Goal: Task Accomplishment & Management: Complete application form

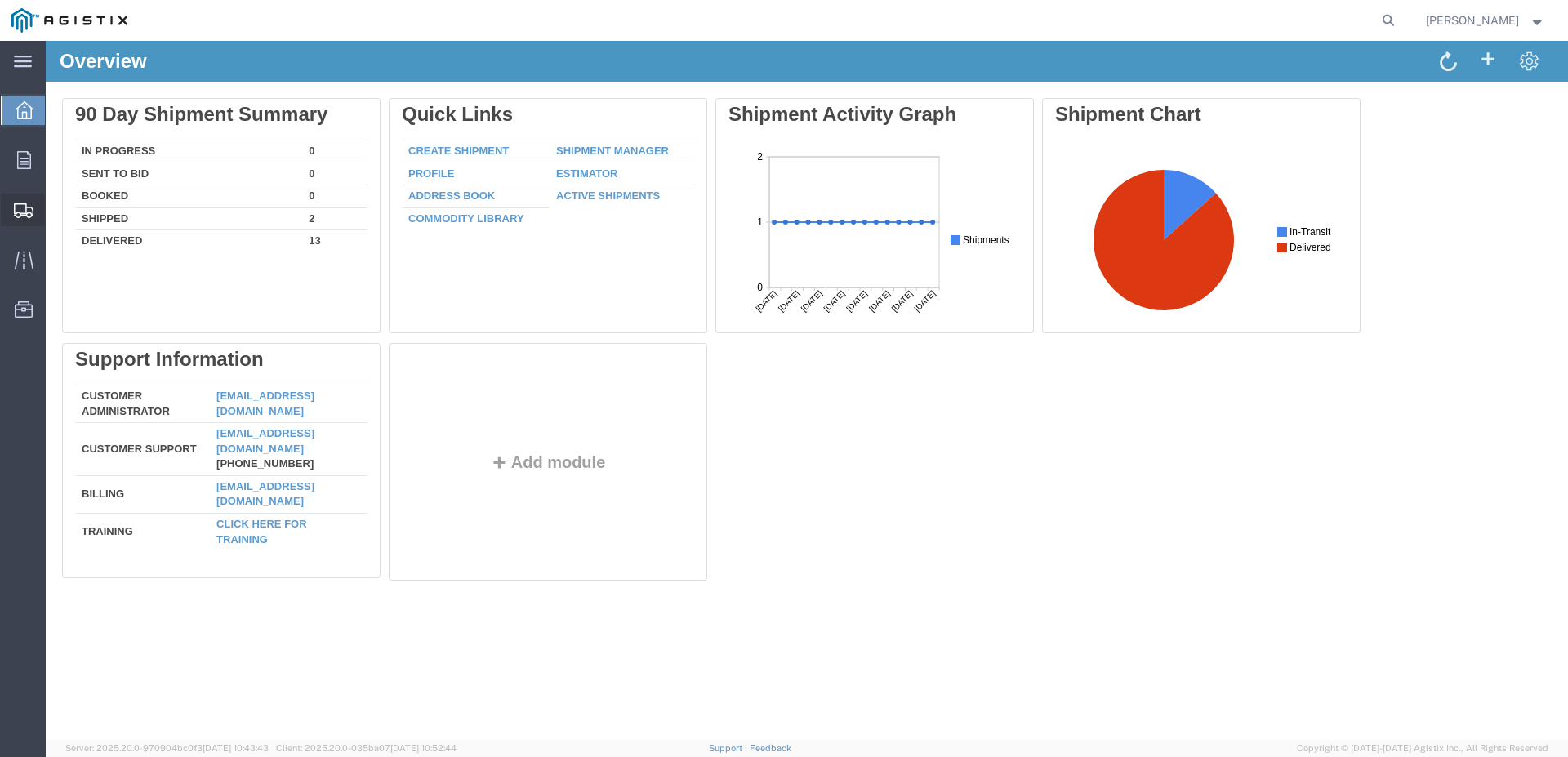
click at [0, 0] on span "Create Shipment" at bounding box center [0, 0] width 0 height 0
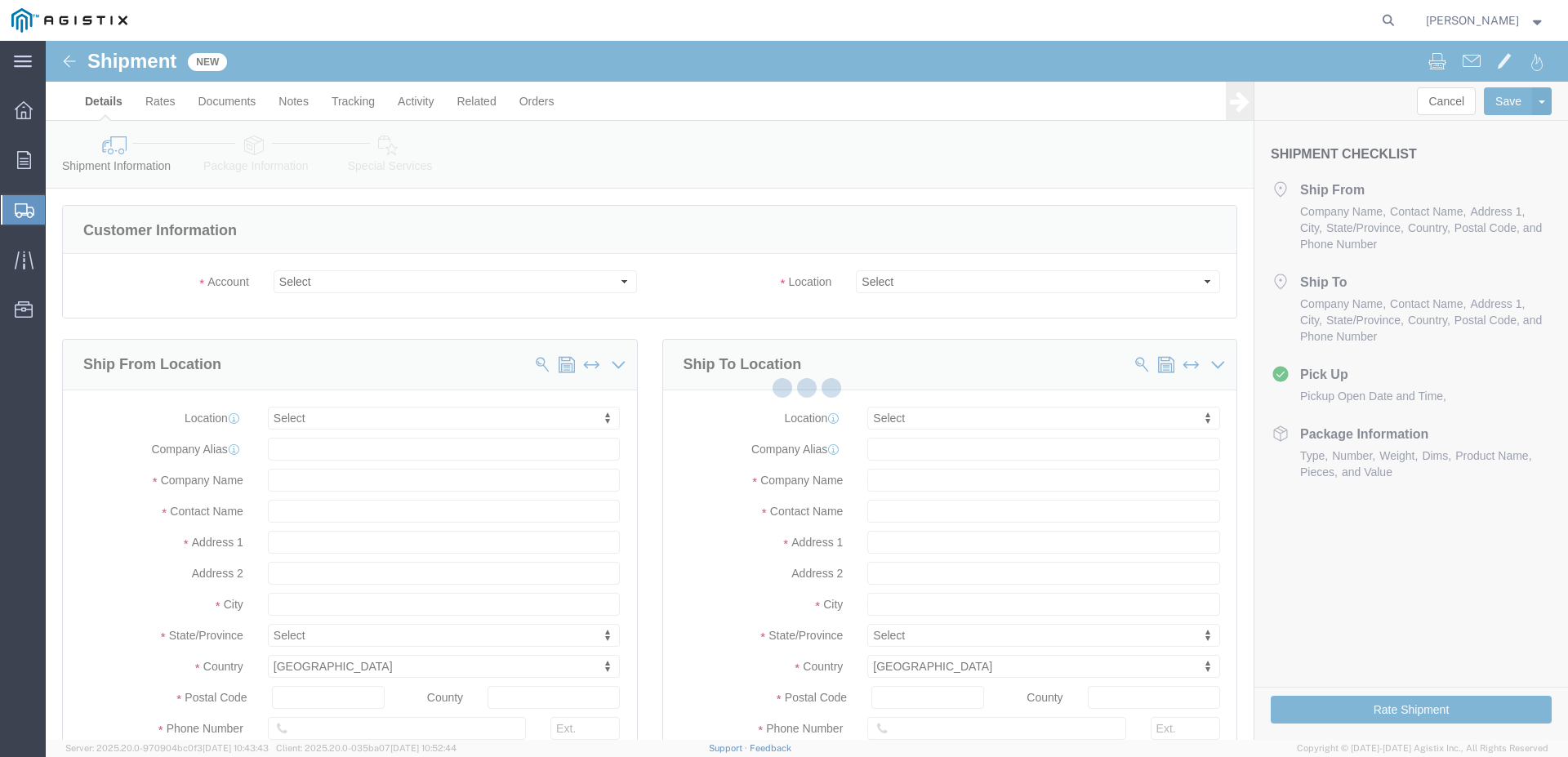
select select
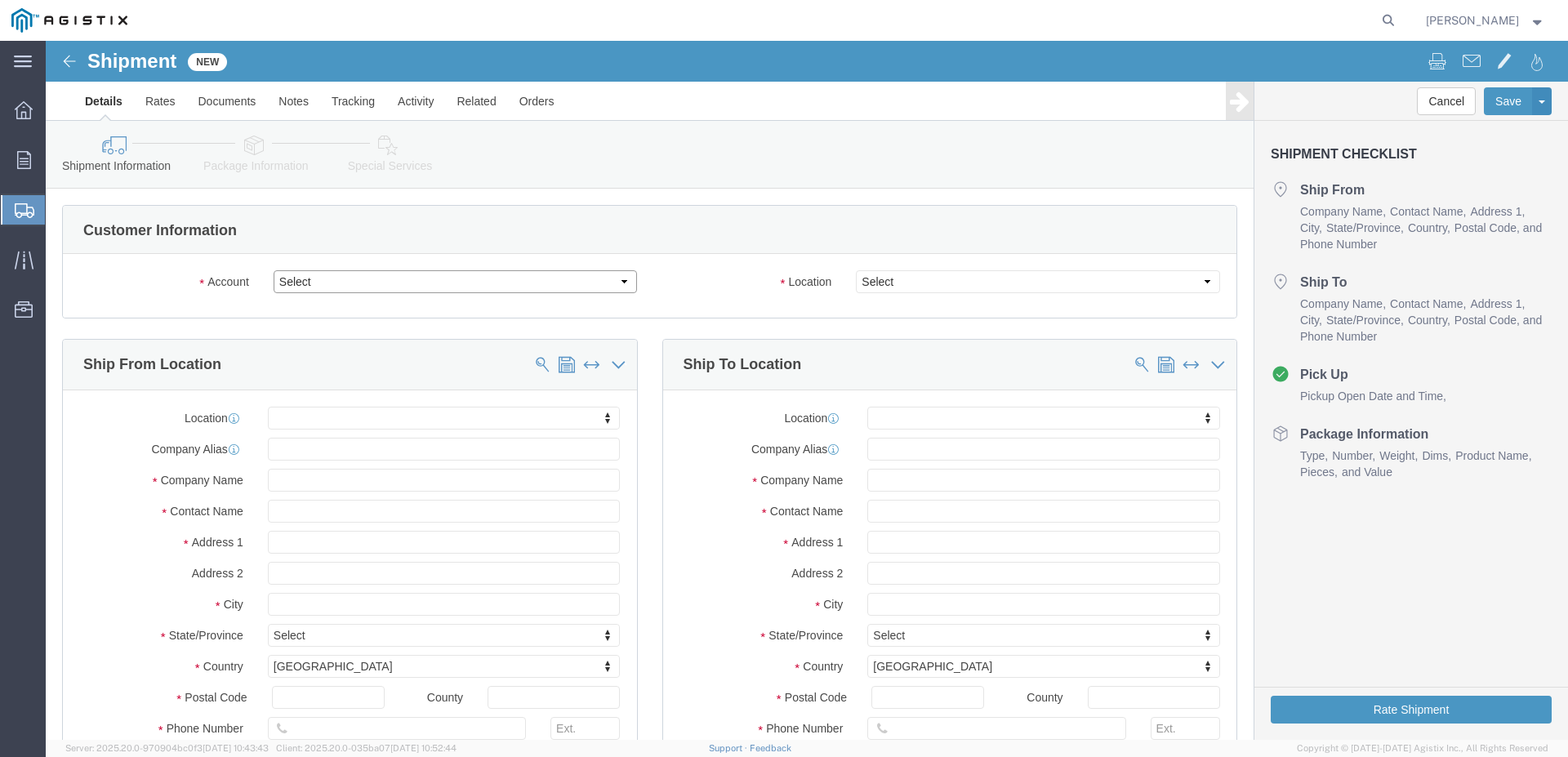
click select "Select [PERSON_NAME] Water Inc / [PERSON_NAME] Tech PG&E"
select select "9596"
click option "PG&E"
select select "PURCHORD"
select select
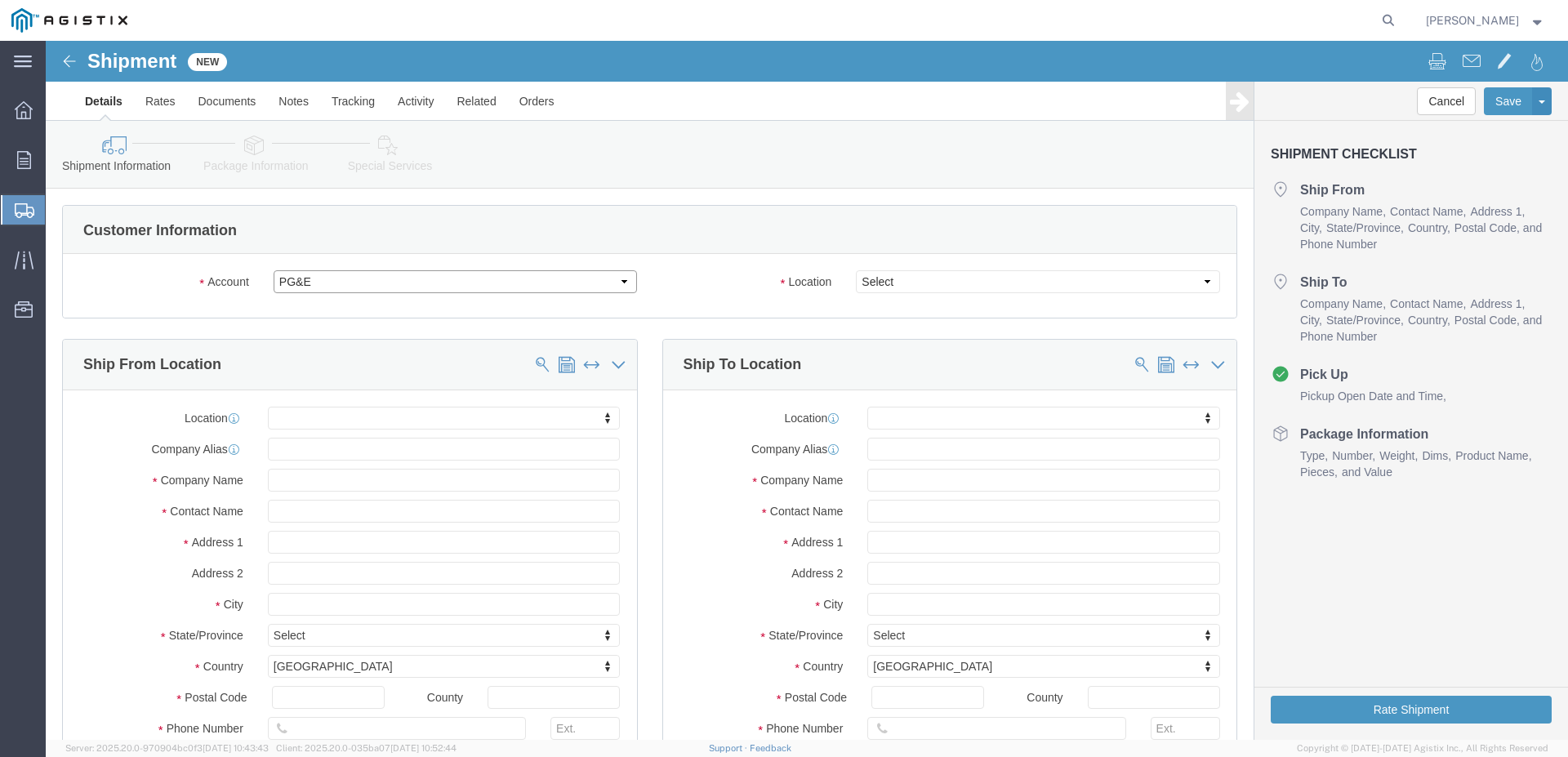
select select
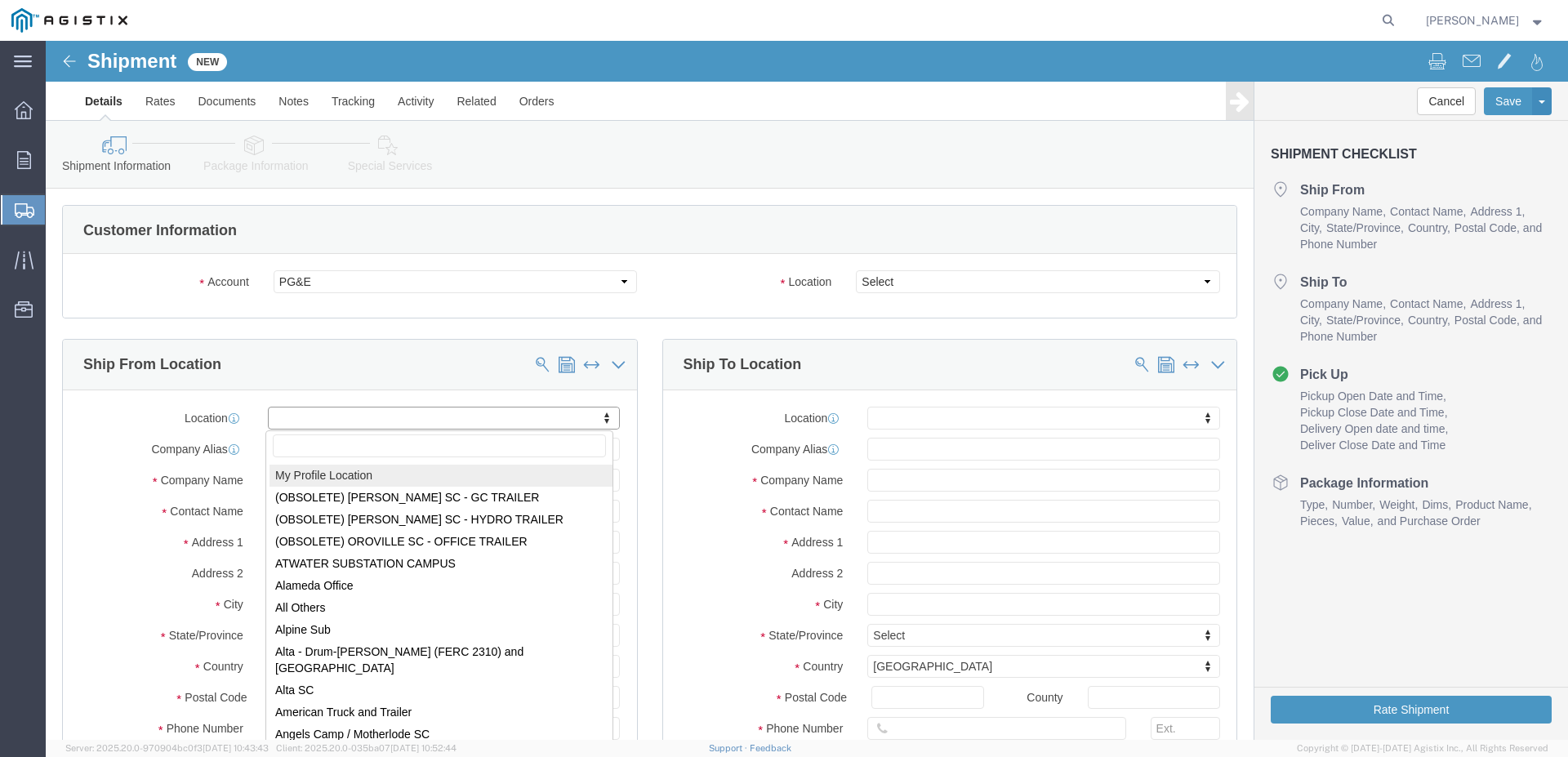
click body "Shipment New Details Rates Documents Notes Tracking Activity Related Orders Can…"
select select "MYPROFILE"
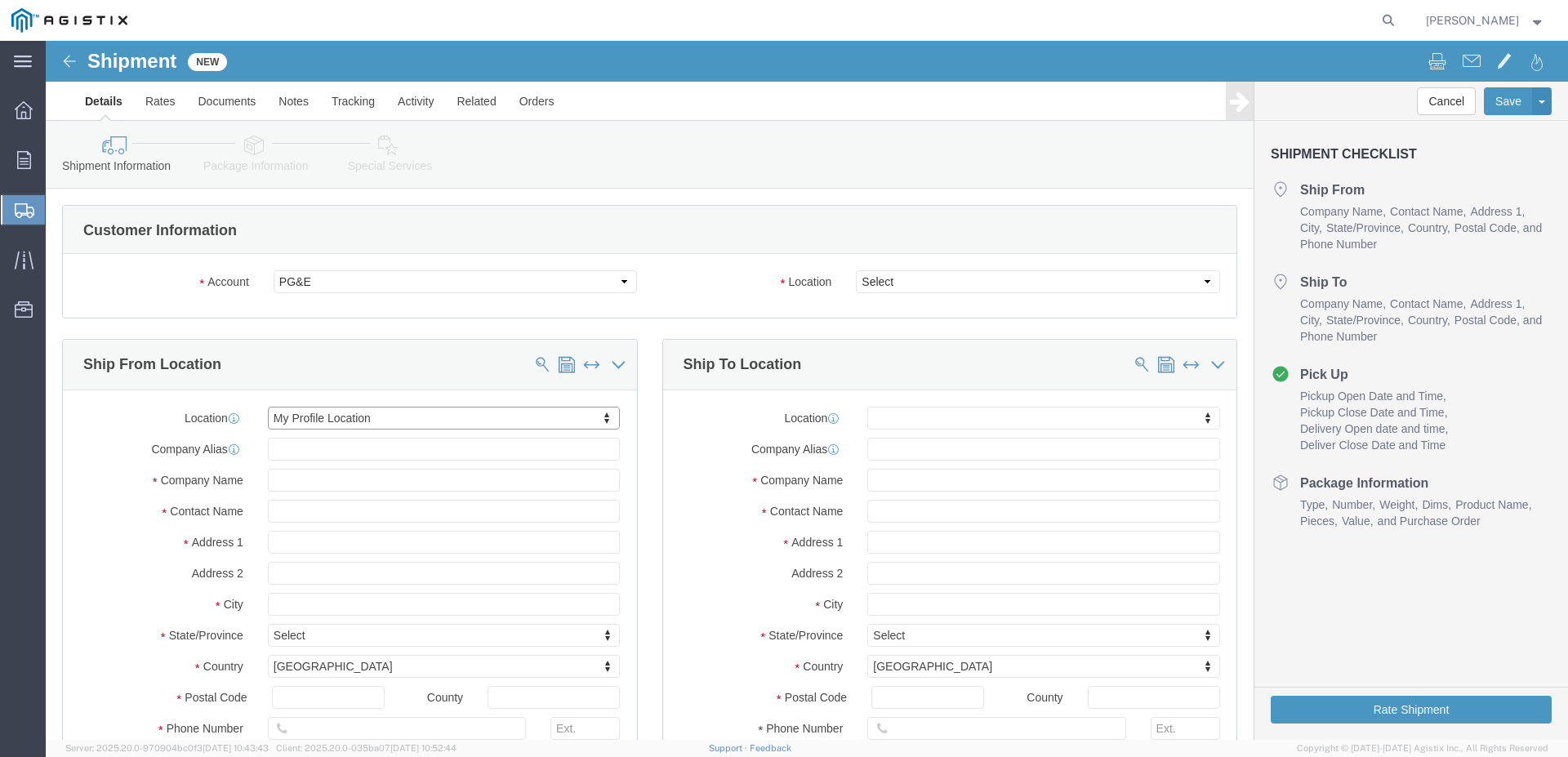
type input "[STREET_ADDRESS][PERSON_NAME]"
type input "07105"
type input "[PHONE_NUMBER]"
type input "2348"
type input "[EMAIL_ADDRESS][DOMAIN_NAME]"
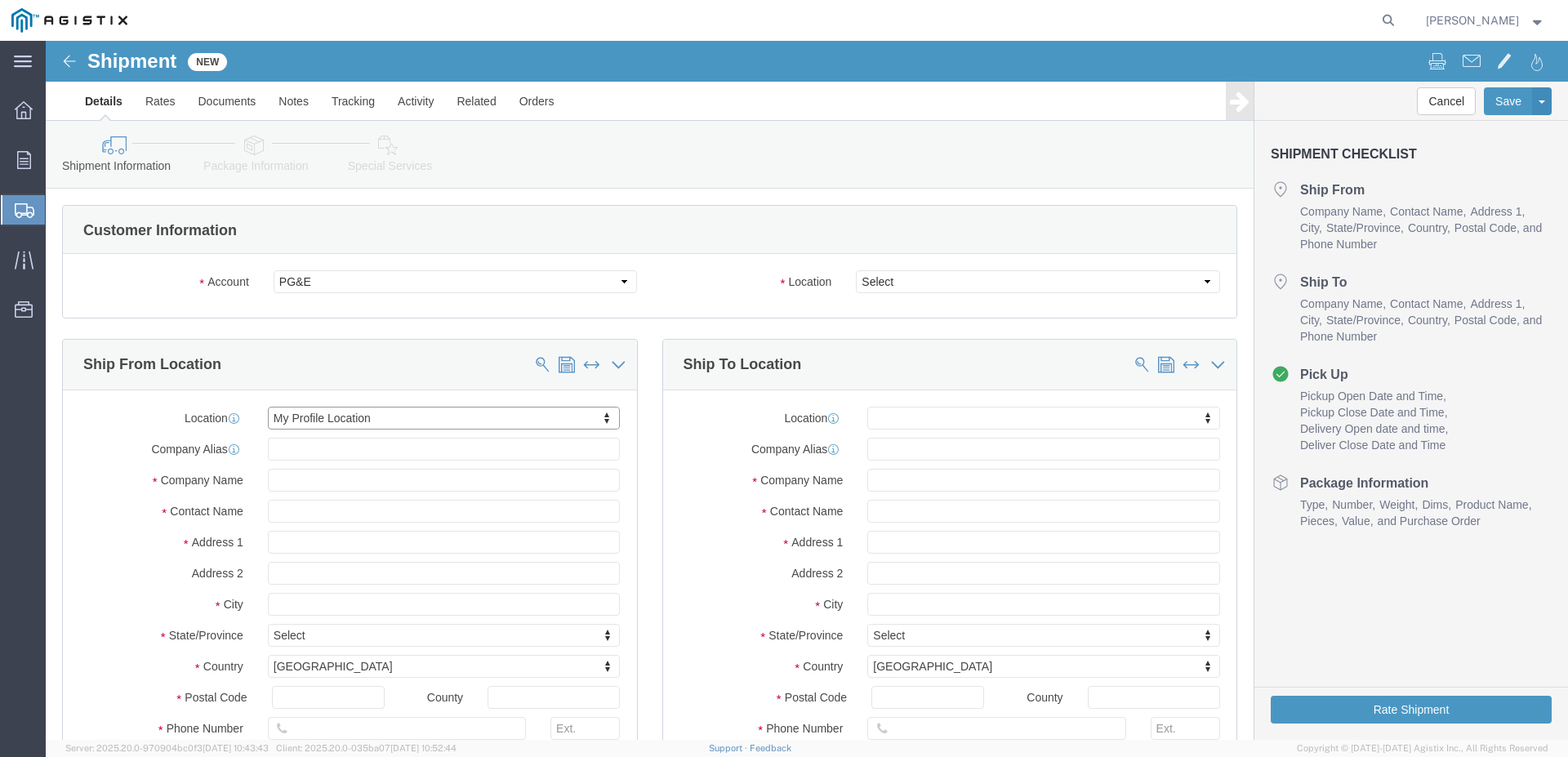
checkbox input "true"
type input "[PERSON_NAME] Water Inc / [PERSON_NAME] Tech"
type input "[PERSON_NAME]"
type input "[GEOGRAPHIC_DATA]"
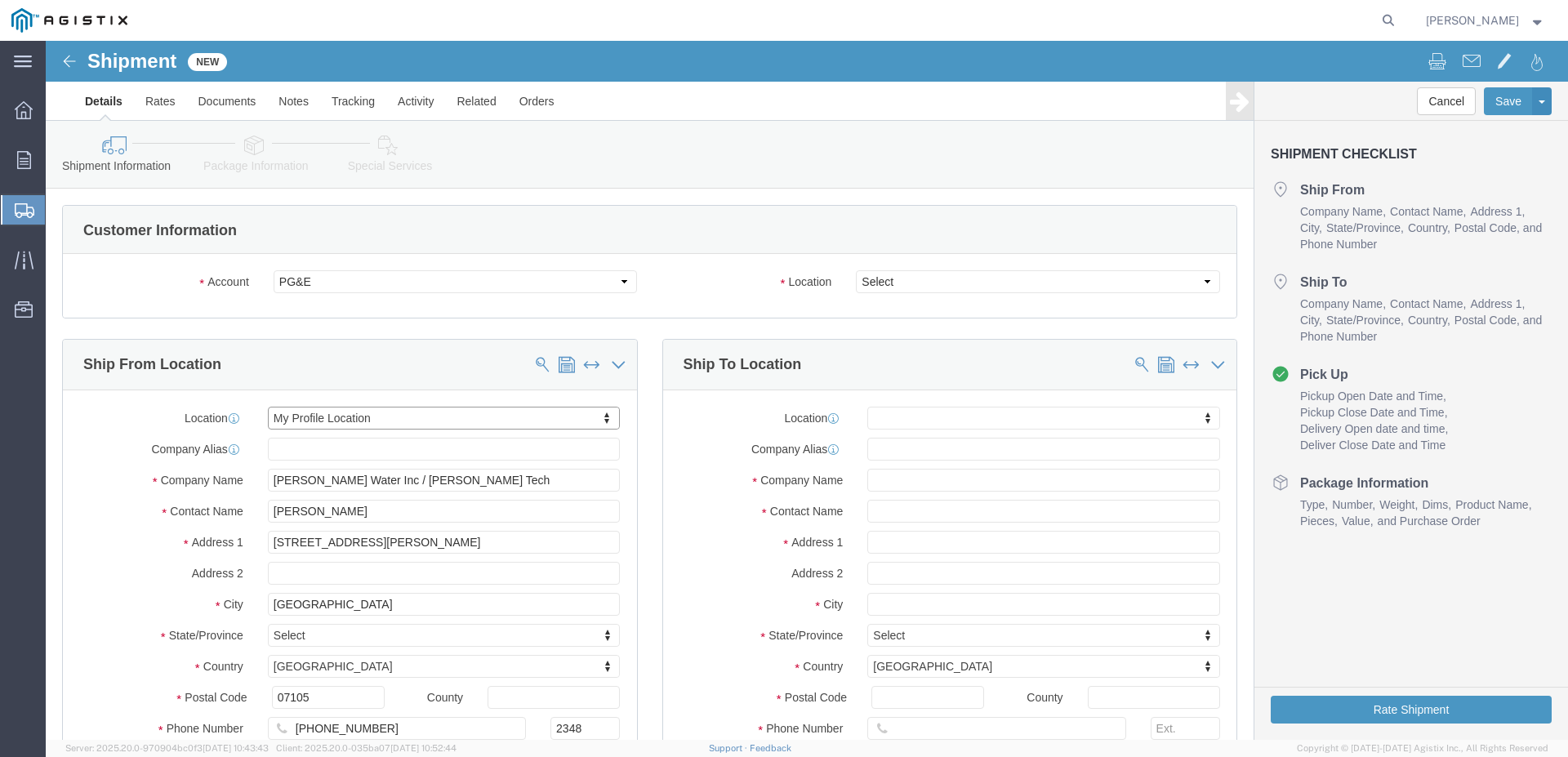
select select "NJ"
click select "Select All Others [GEOGRAPHIC_DATA] [GEOGRAPHIC_DATA] [GEOGRAPHIC_DATA] [GEOGRA…"
select select "23082"
click option "All Others"
click input "text"
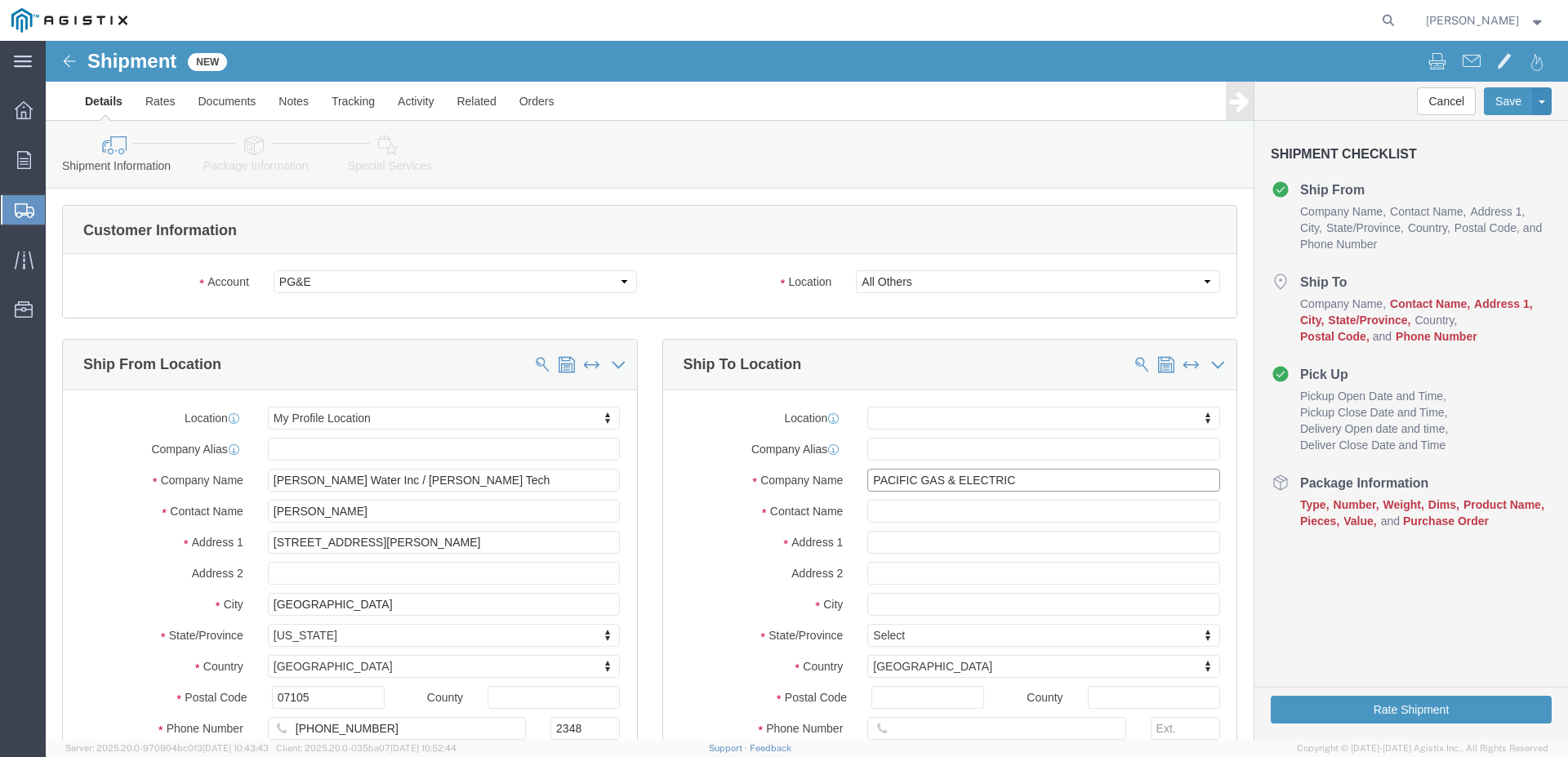
type input "PACIFIC GAS & ELECTRIC"
click input "text"
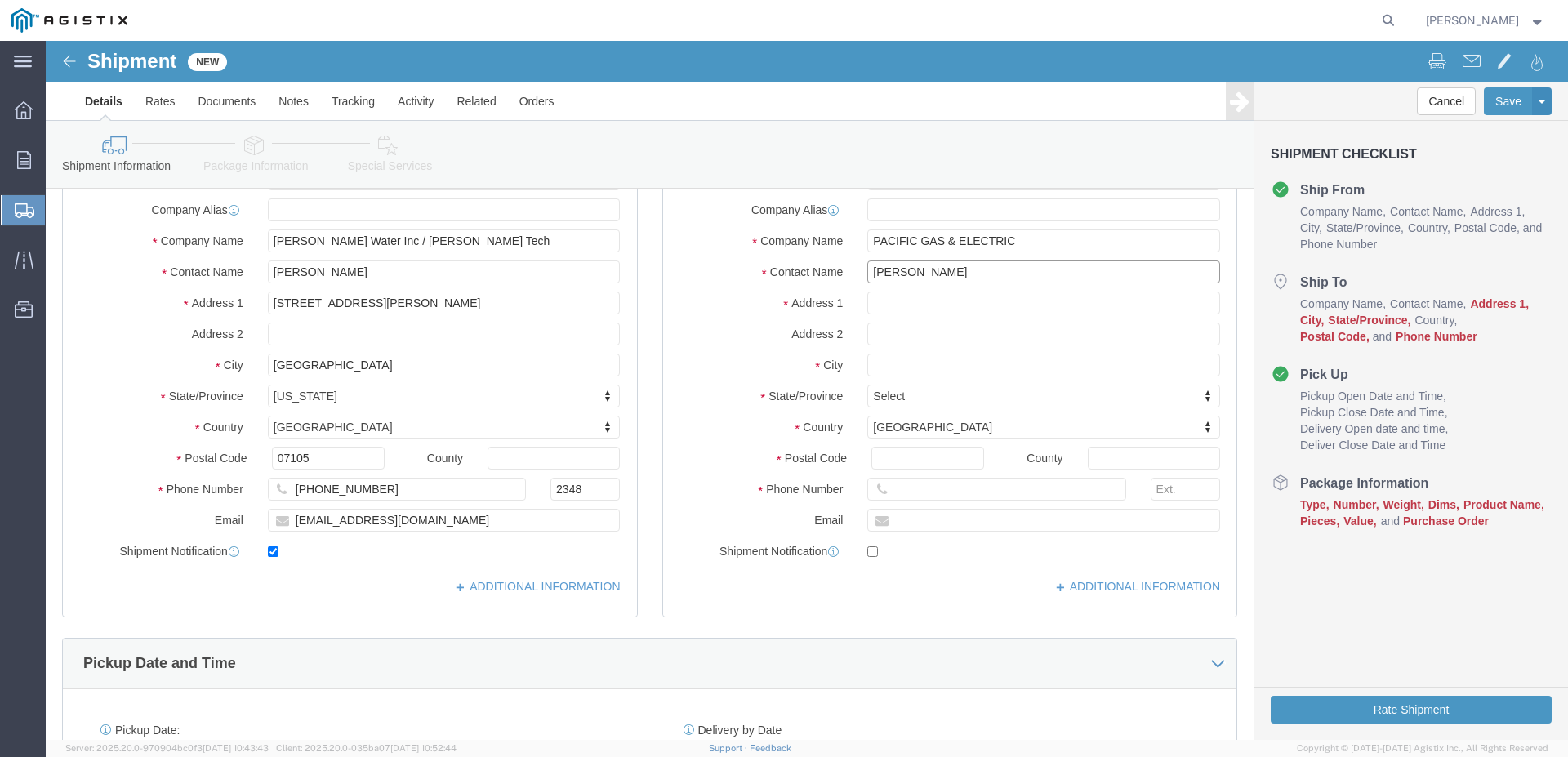
scroll to position [250, 0]
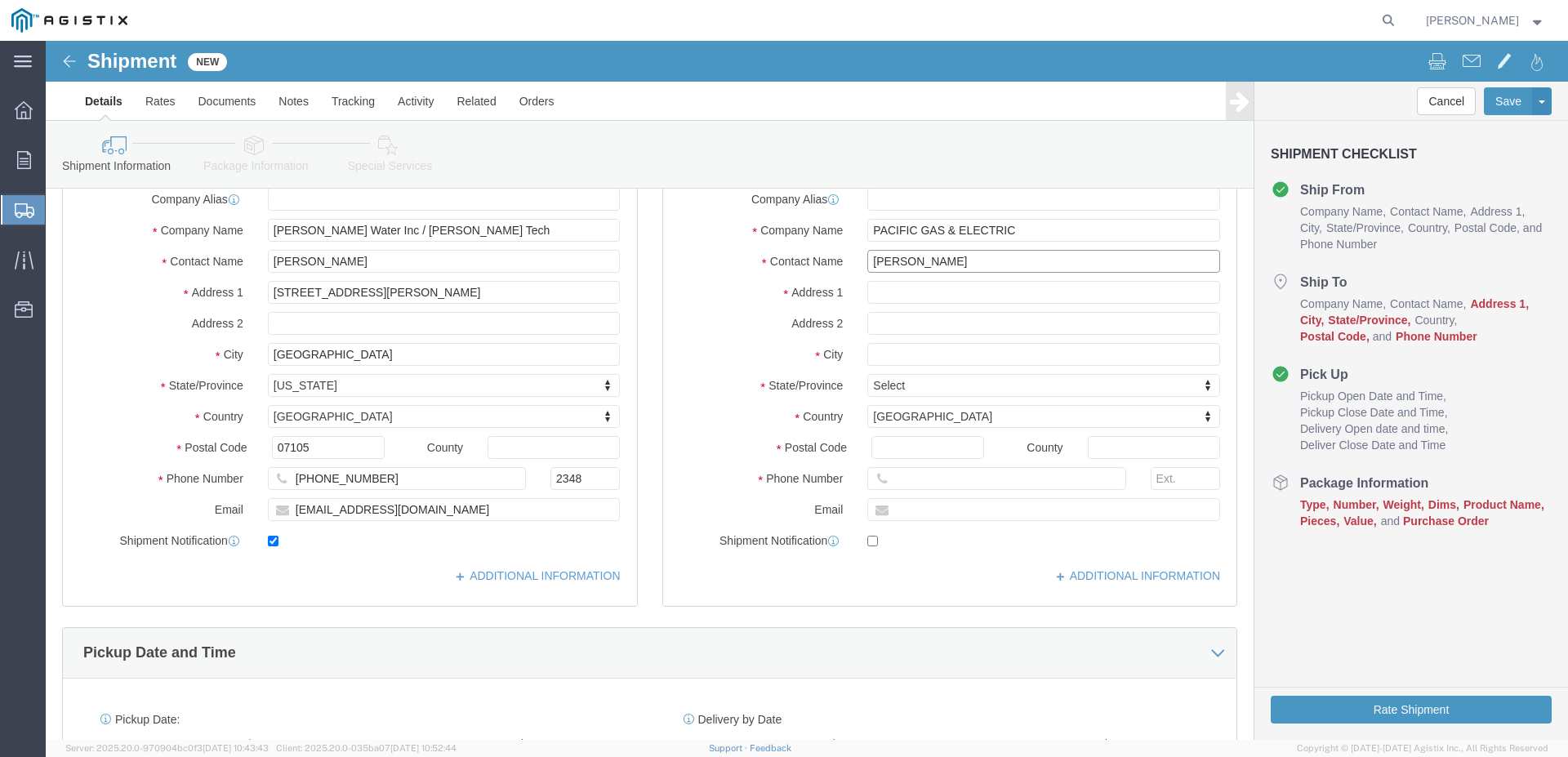
type input "[PERSON_NAME]"
click input "text"
type input "[STREET_ADDRESS][PERSON_NAME]"
select select
click input "text"
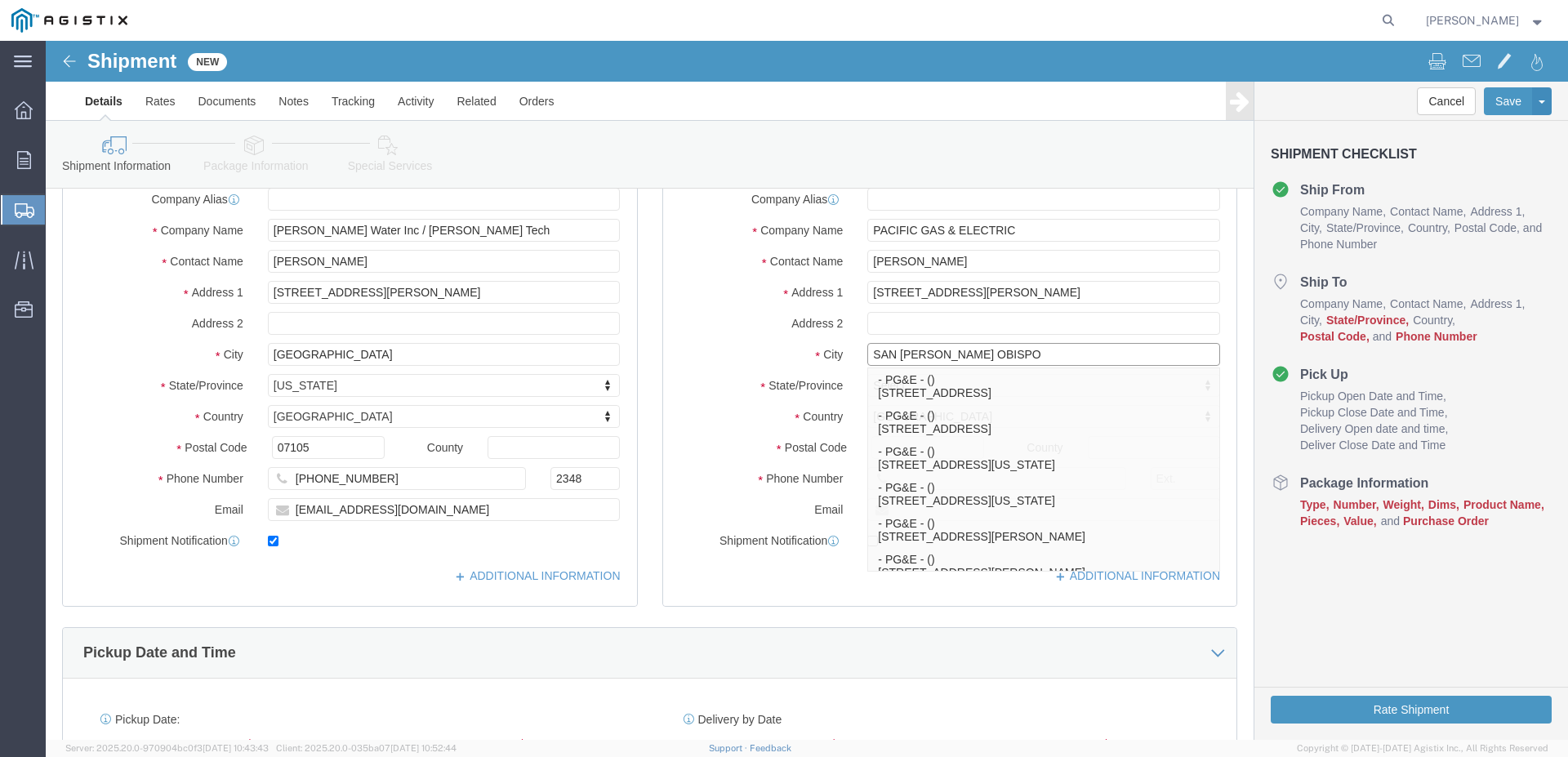
type input "SAN [PERSON_NAME] OBISPO"
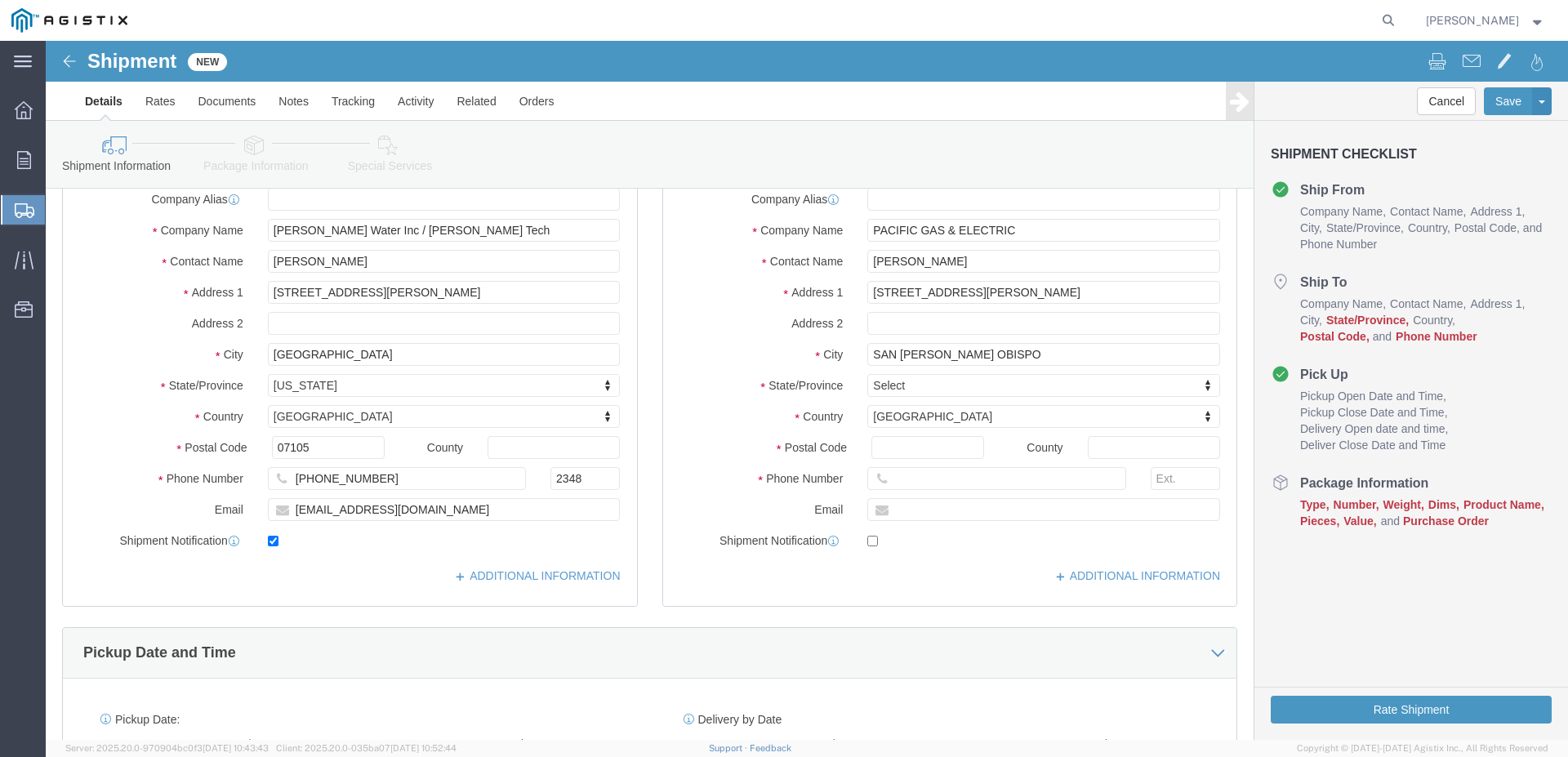
click div
click body "Shipment New Details Rates Documents Notes Tracking Activity Related Orders Can…"
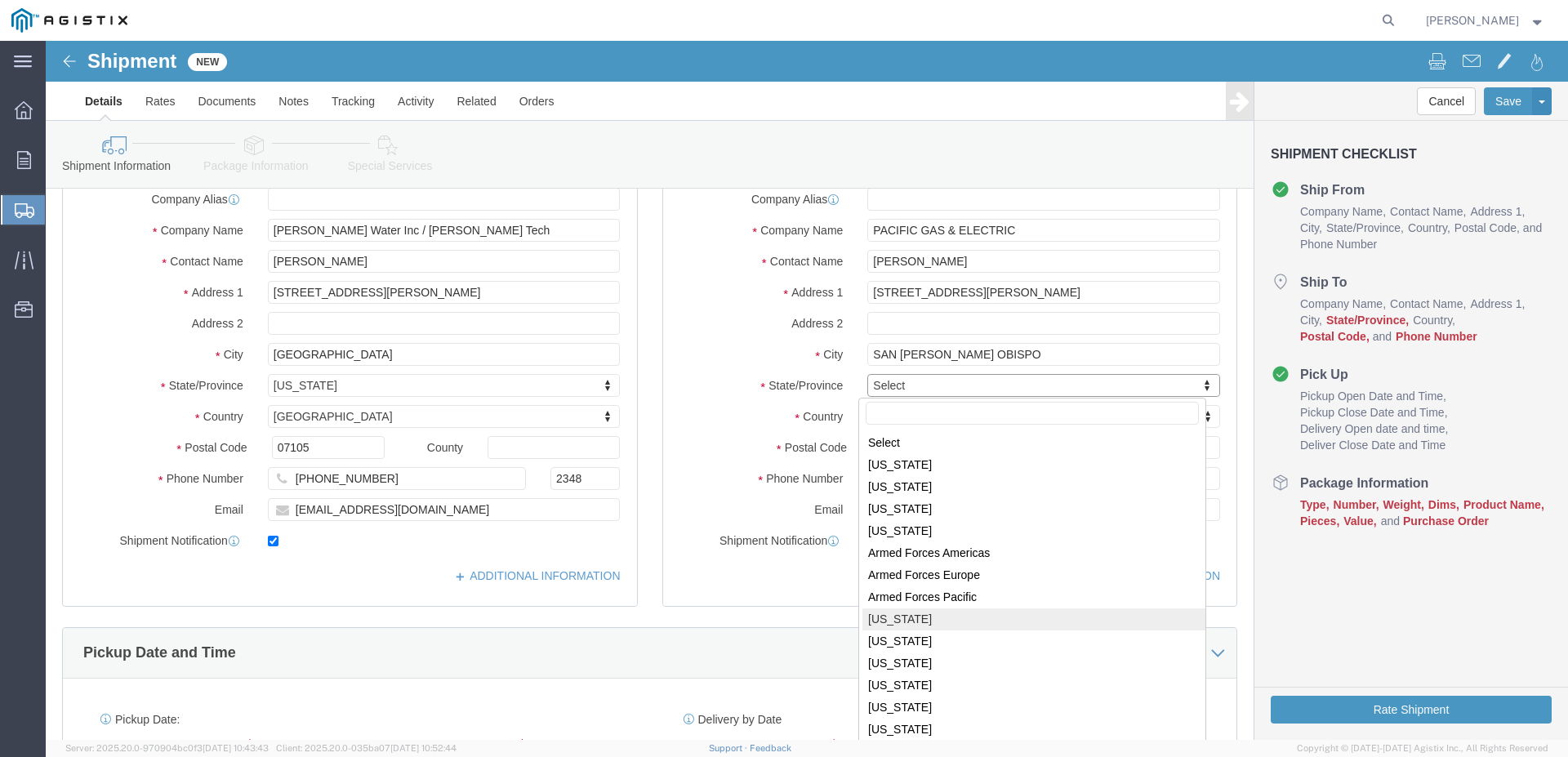
select select
select select "CA"
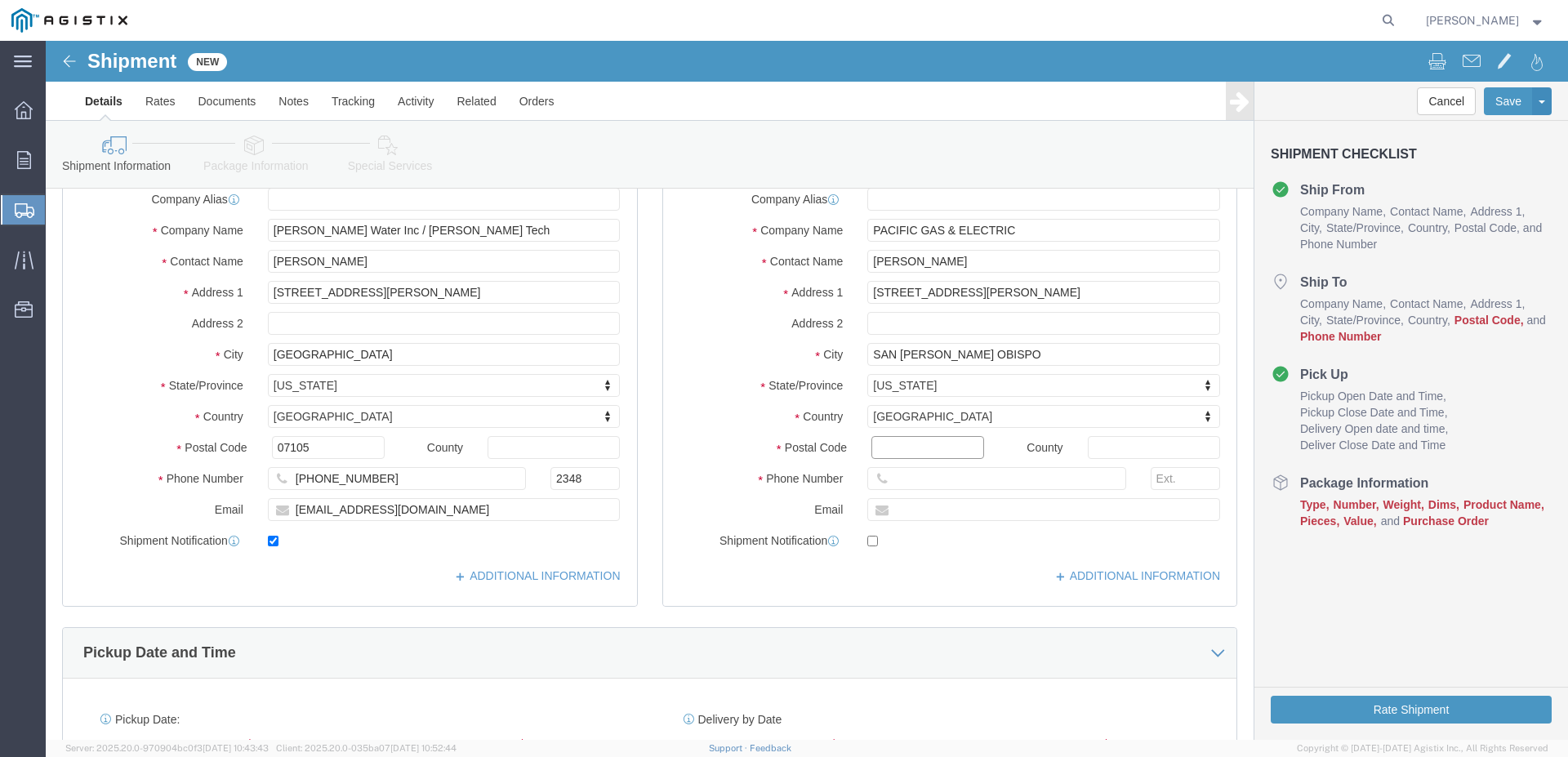
drag, startPoint x: 849, startPoint y: 411, endPoint x: 997, endPoint y: 418, distance: 148.2
click input "Postal Code"
type input "93401"
select select
click input "text"
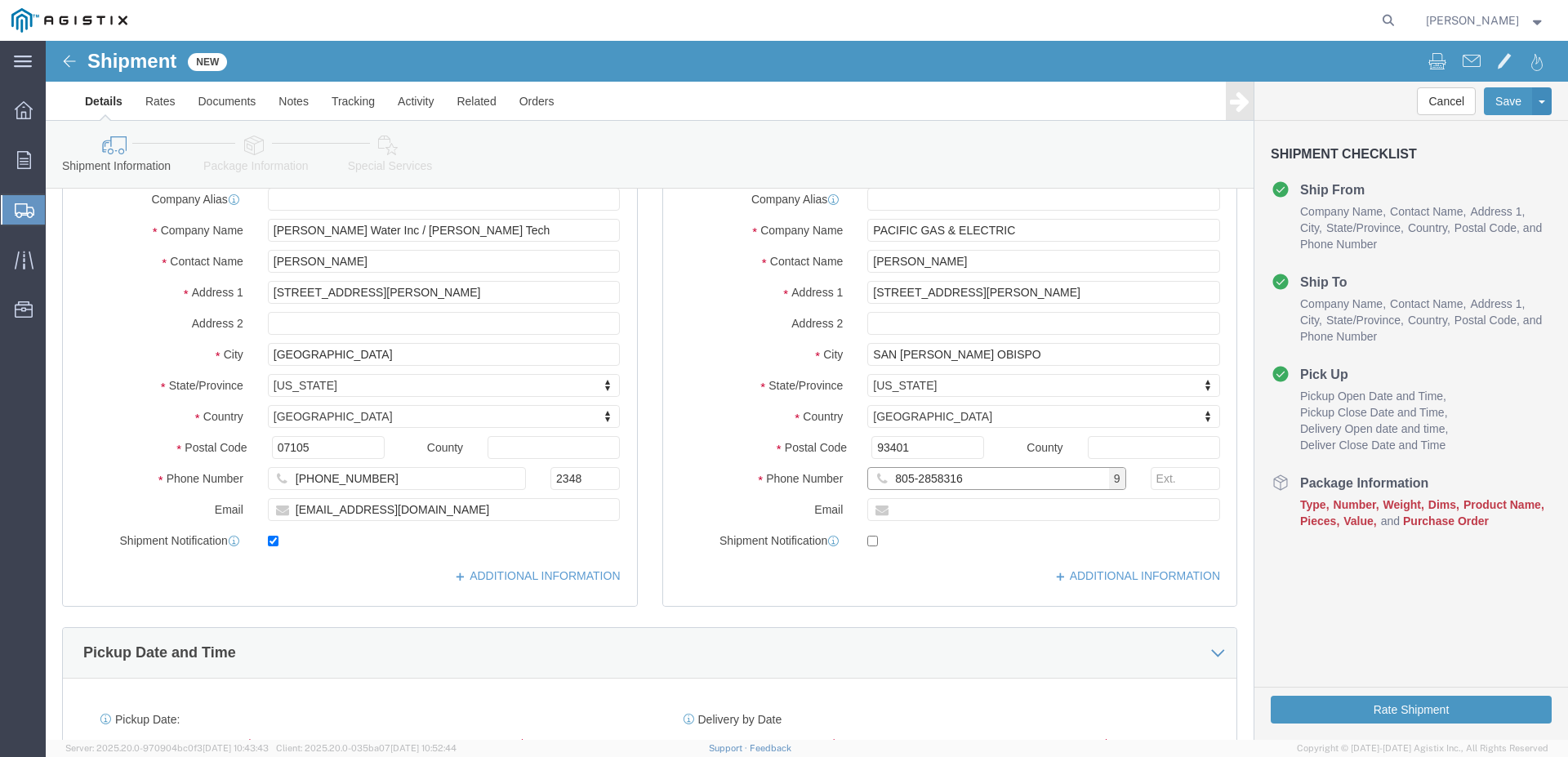
click input "805-2858316"
click input "[PHONE_NUMBER]"
type input "[PHONE_NUMBER]"
click input "text"
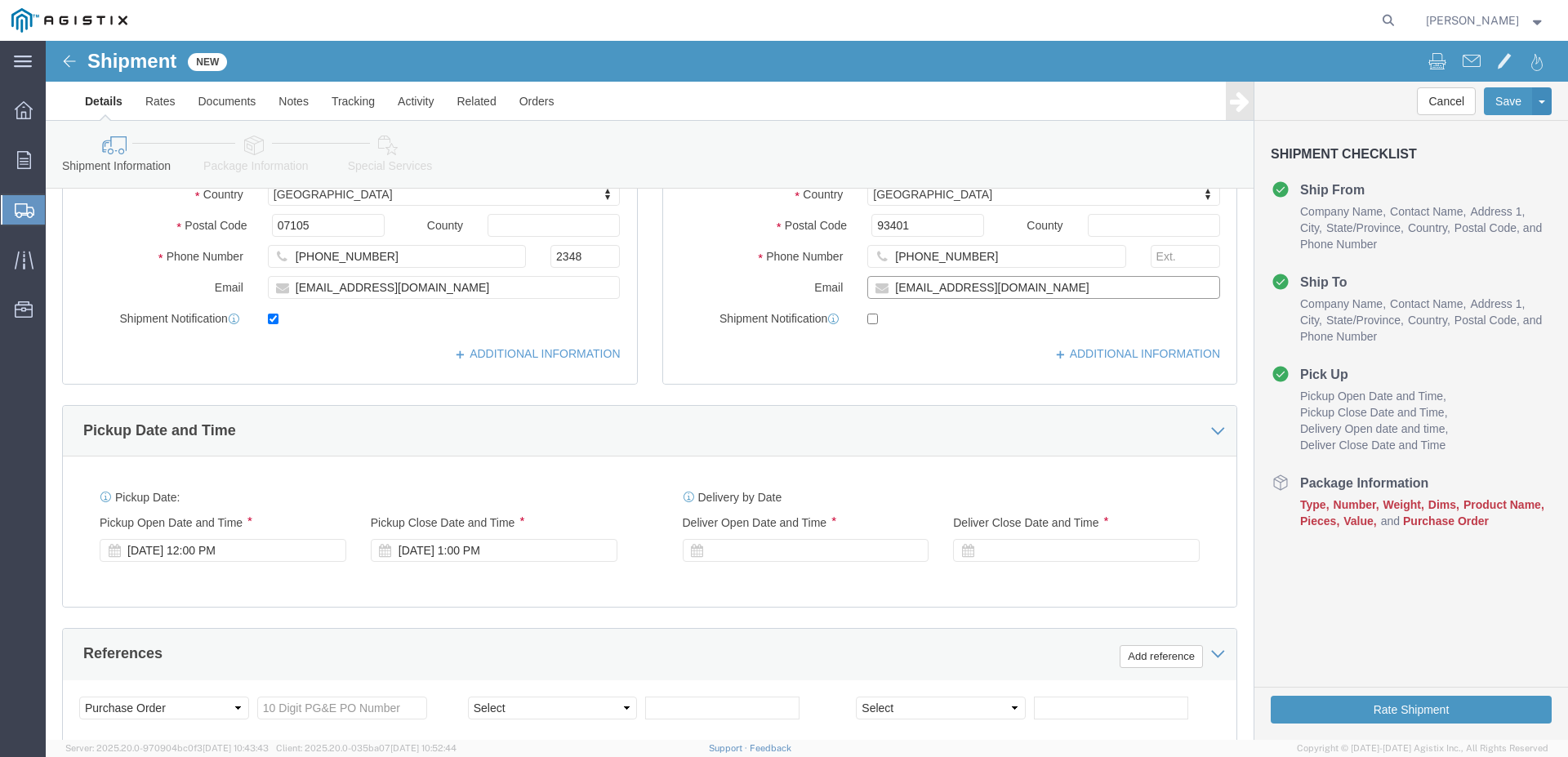
scroll to position [500, 0]
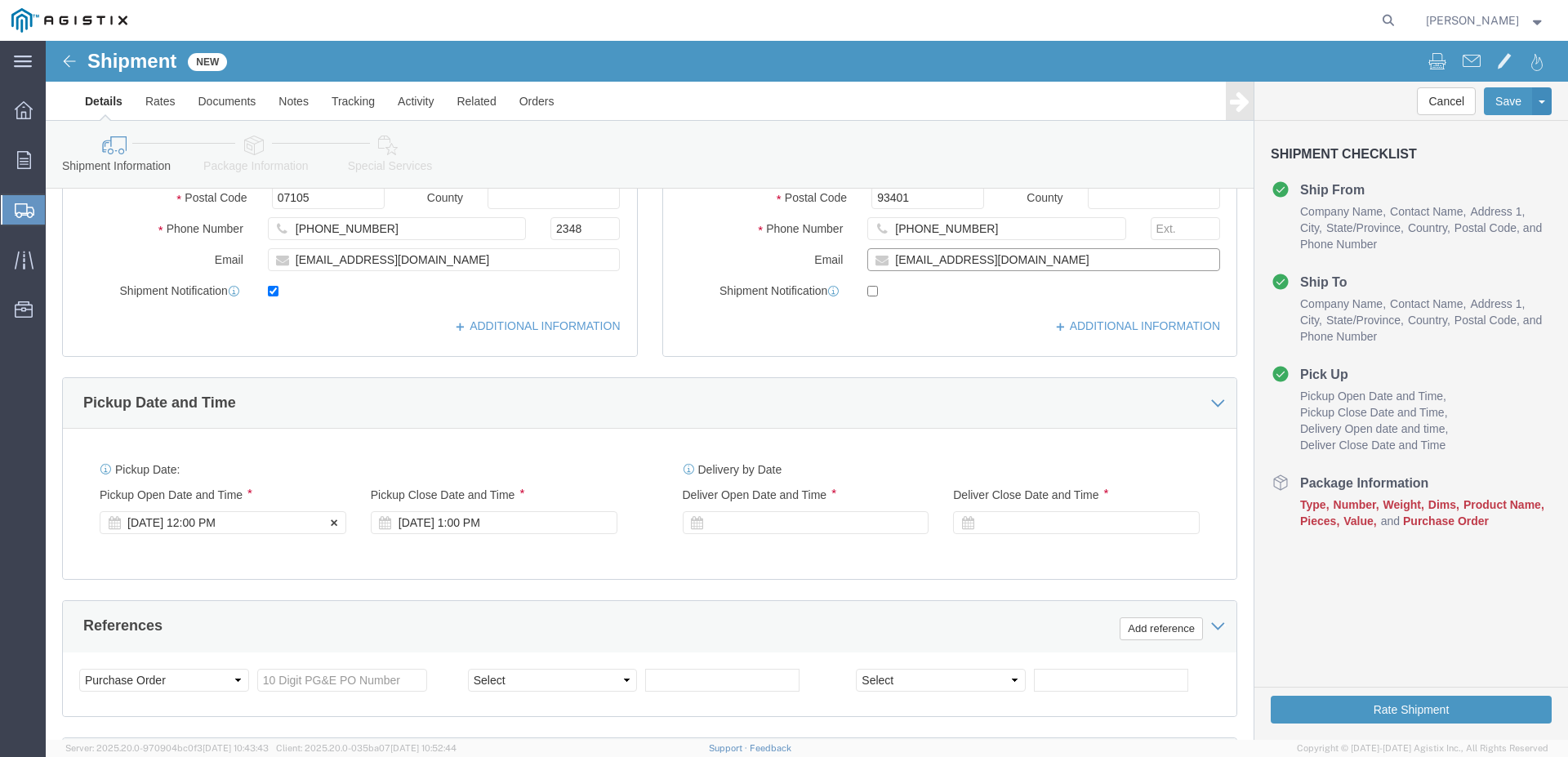
type input "[EMAIL_ADDRESS][DOMAIN_NAME]"
checkbox input "true"
click div "[DATE] 12:00 PM"
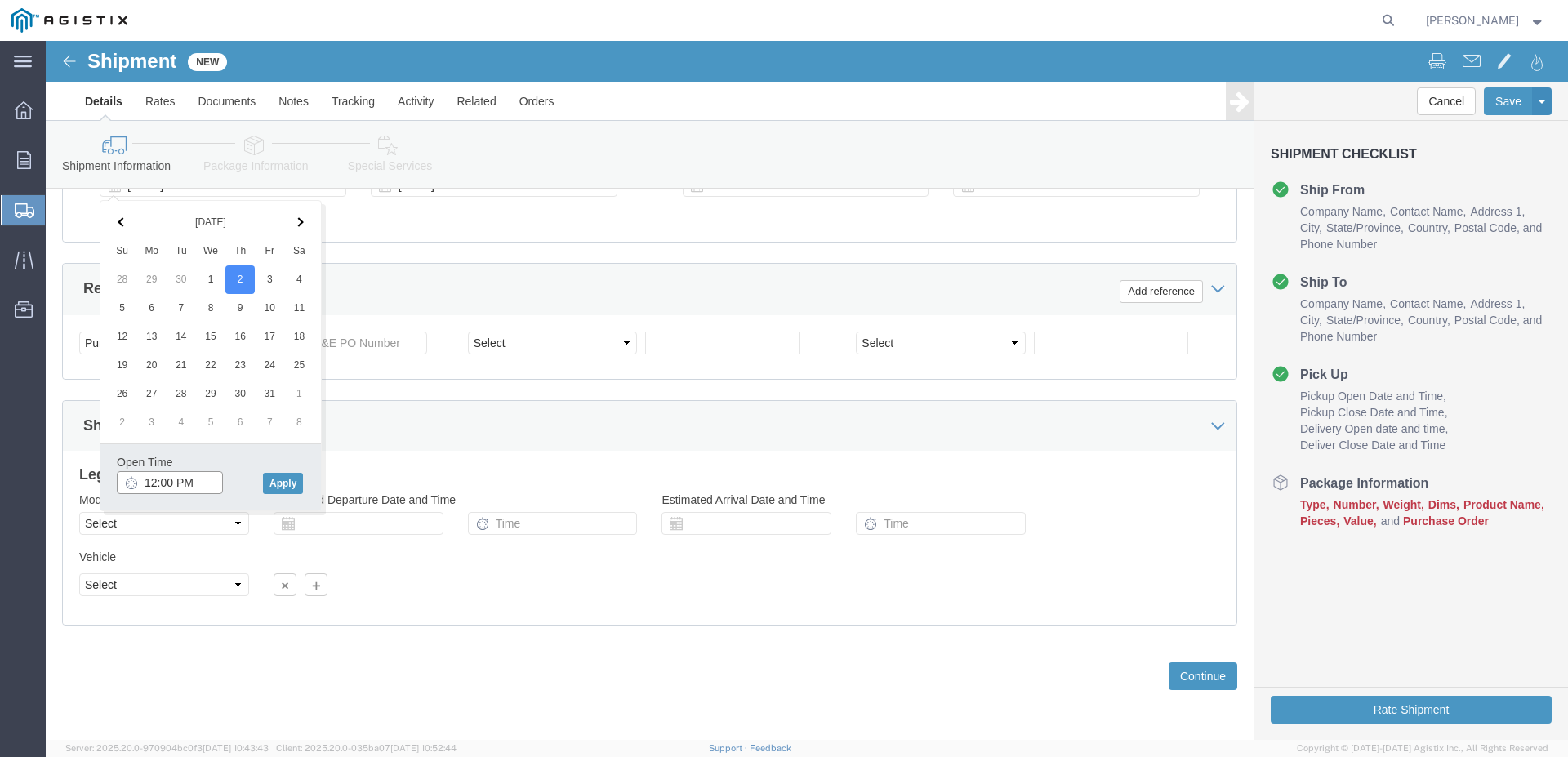
click input "12:00 PM"
click input "7:00 PM"
type input "7:00 AM"
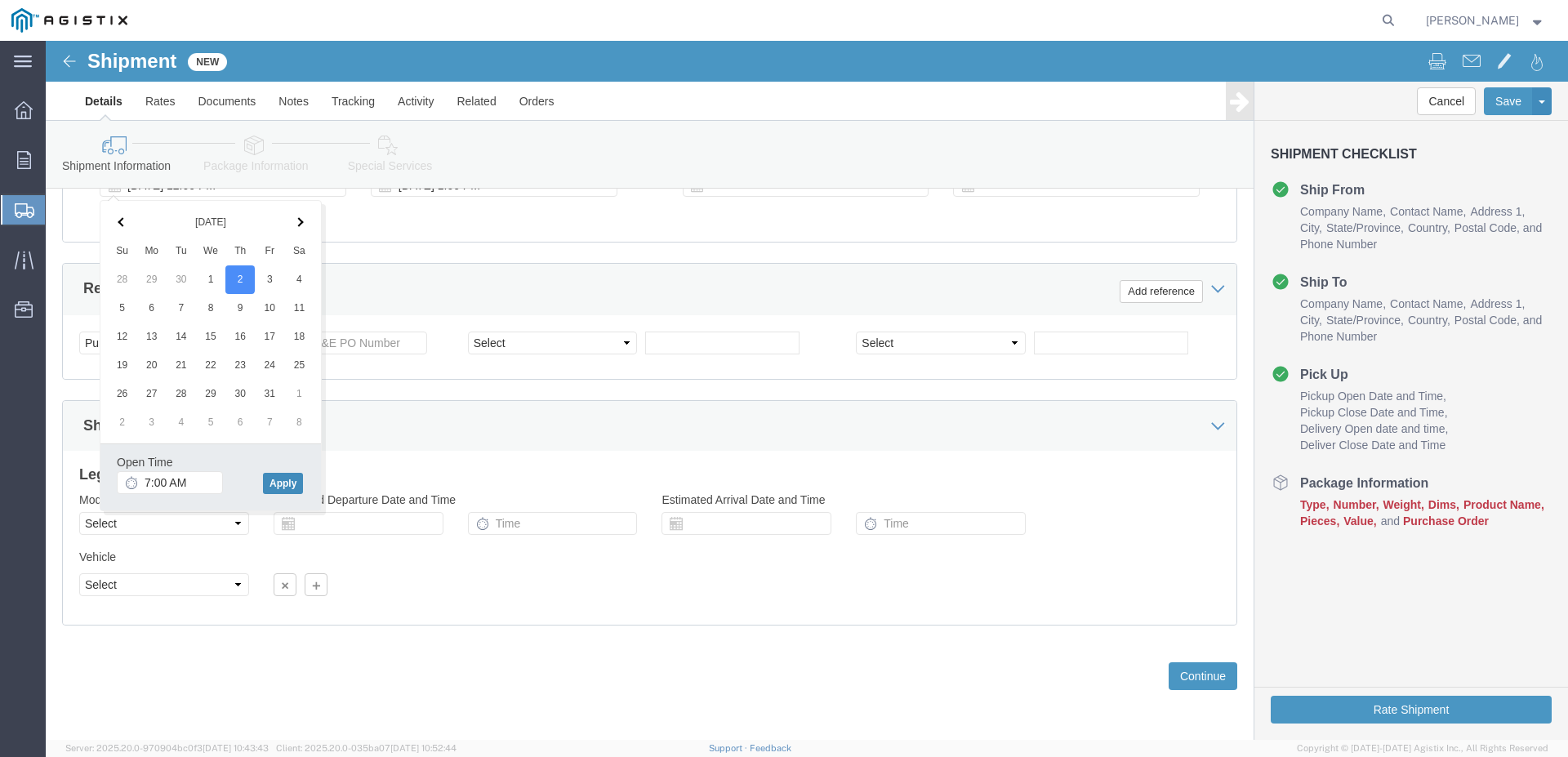
click button "Apply"
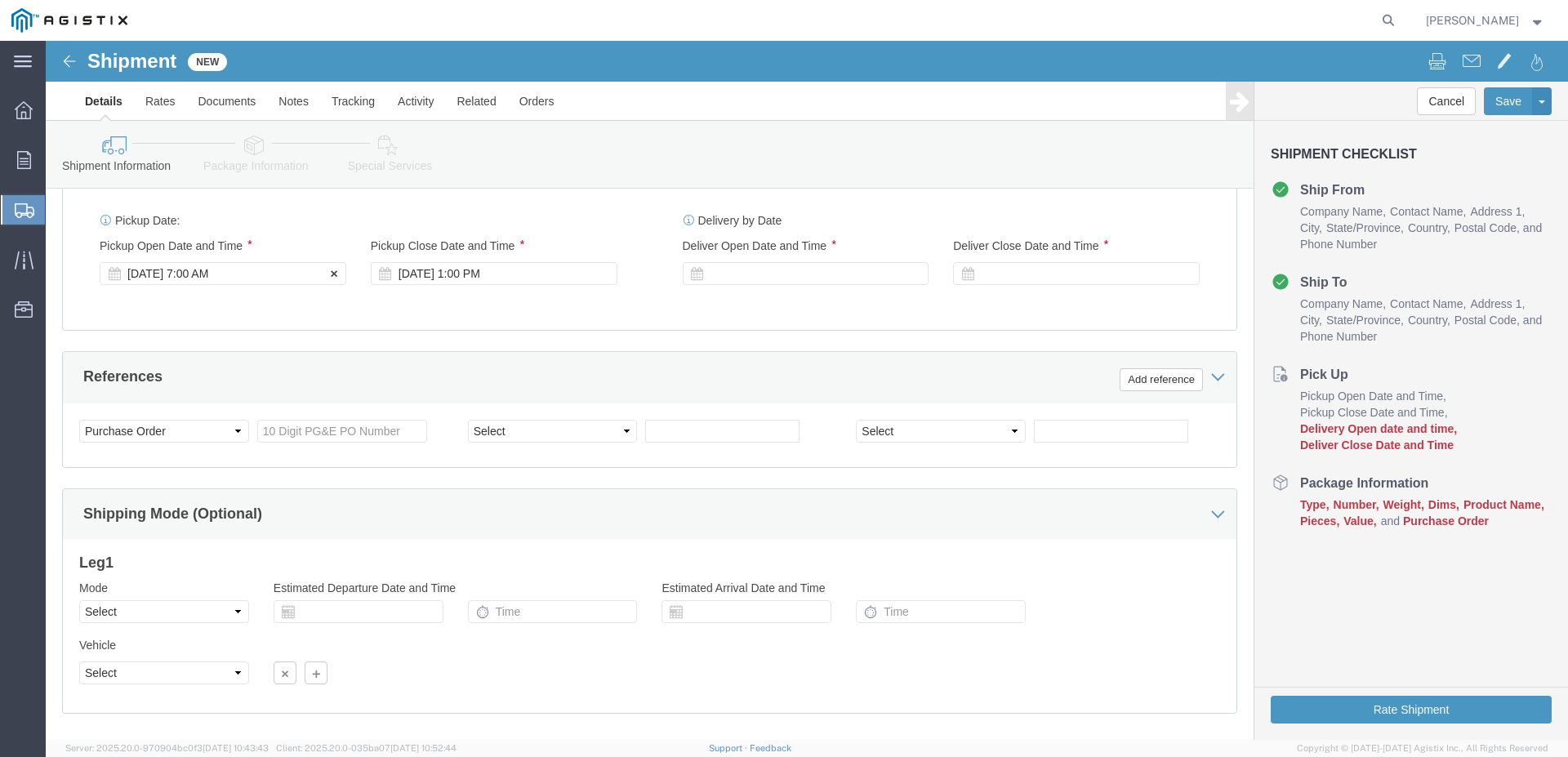
scroll to position [671, 0]
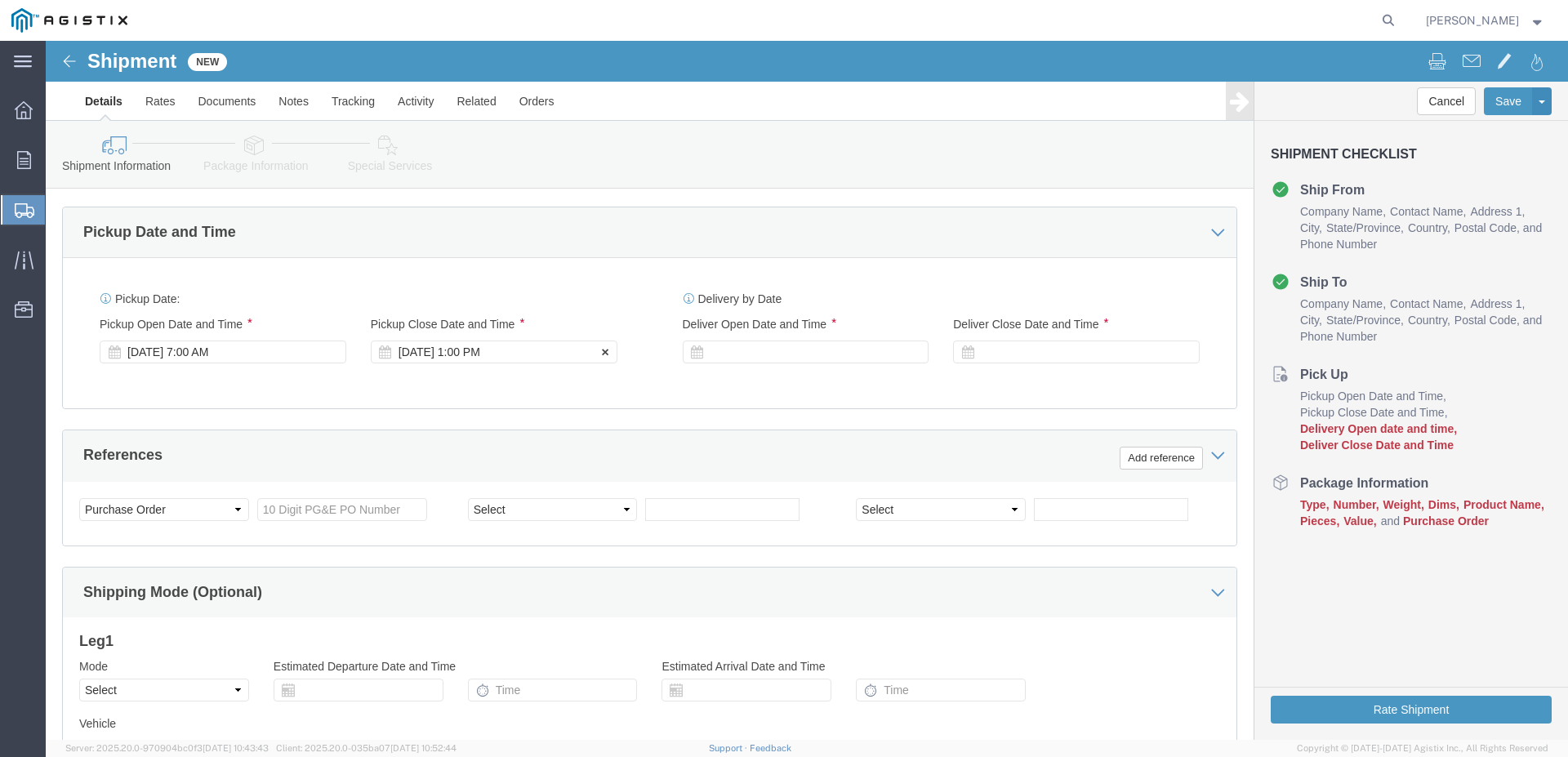
click div "[DATE] 1:00 PM"
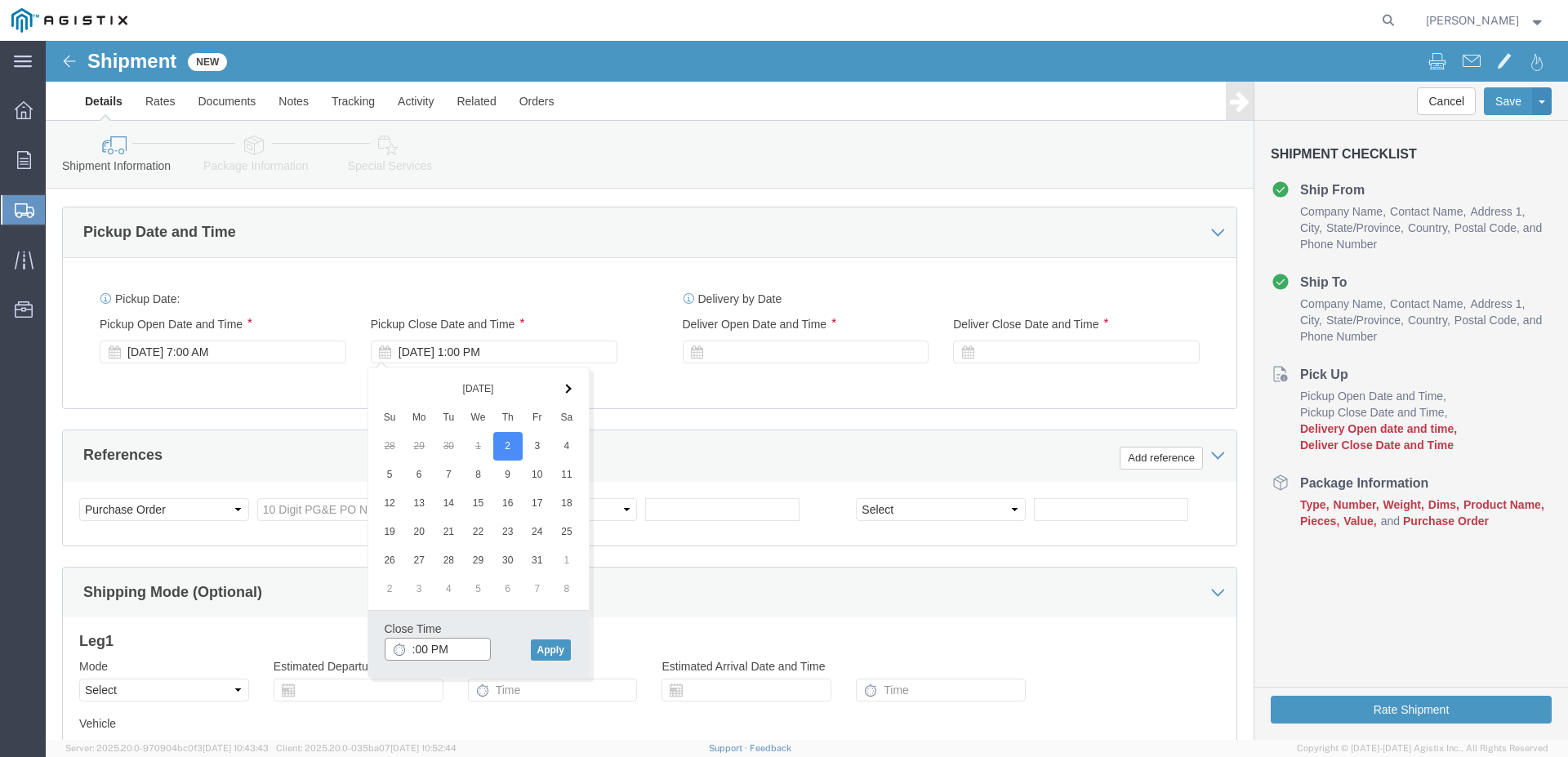
type input "5:00 PM"
click button "Apply"
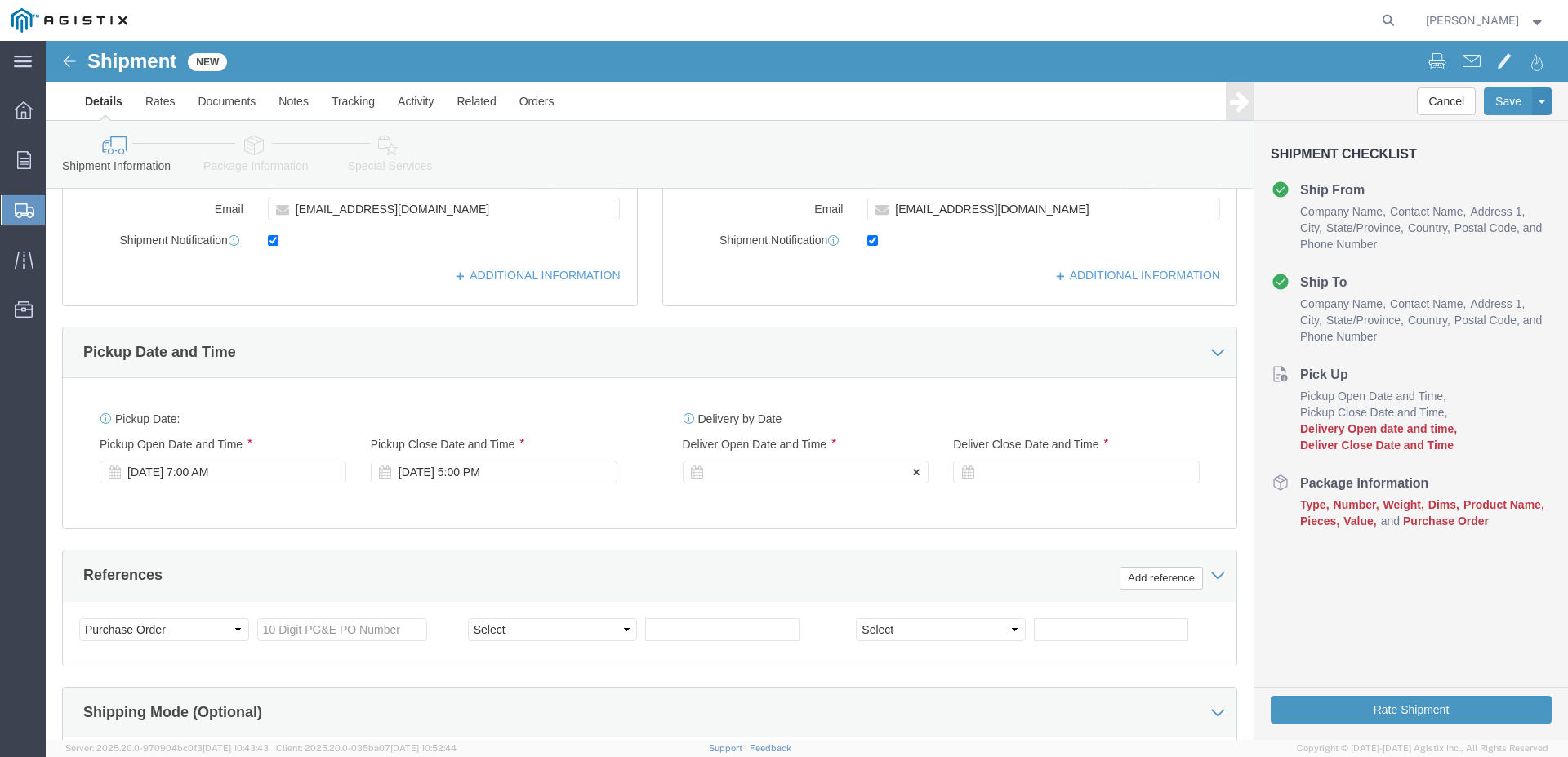
scroll to position [587, 0]
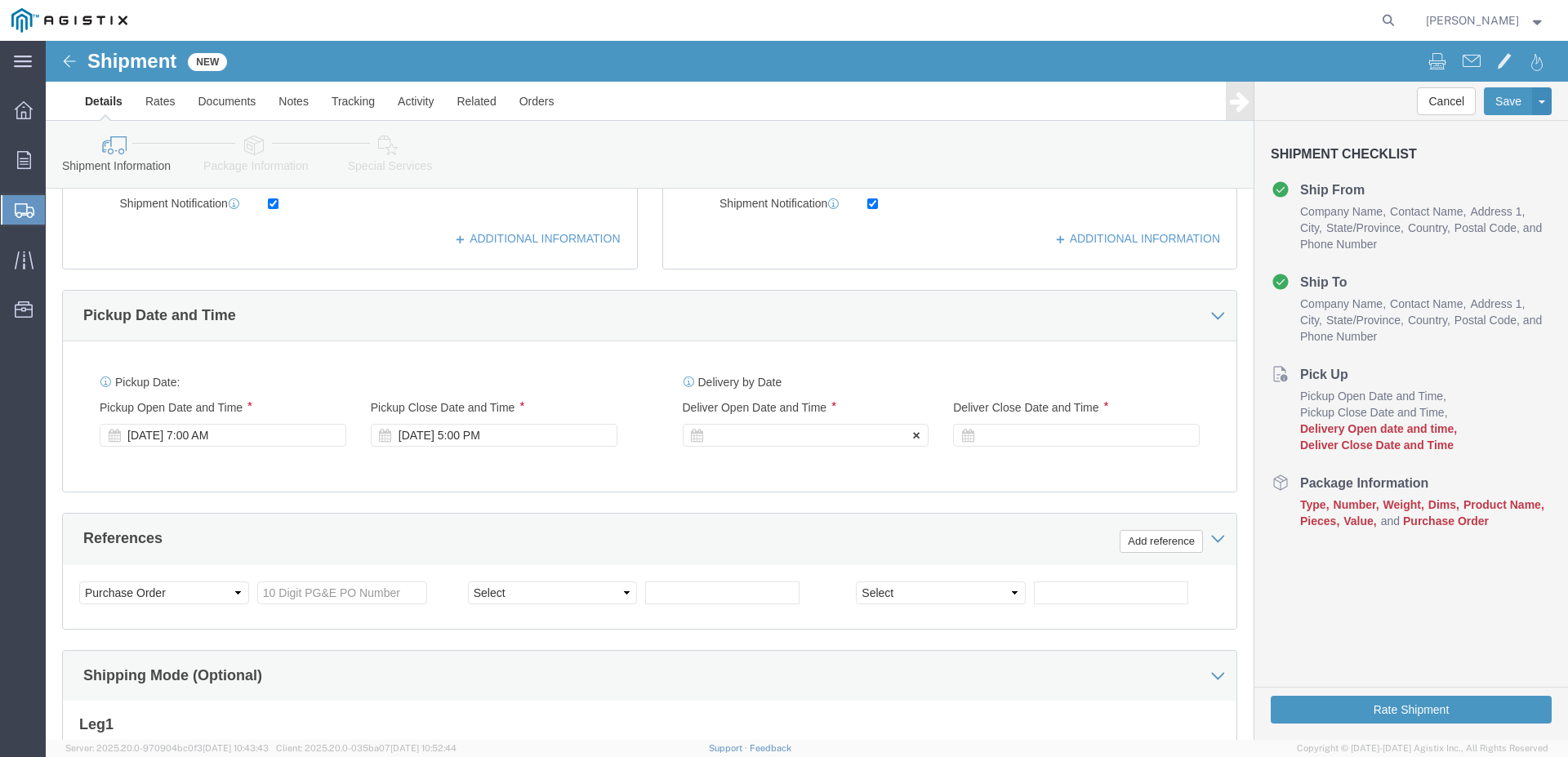
click div
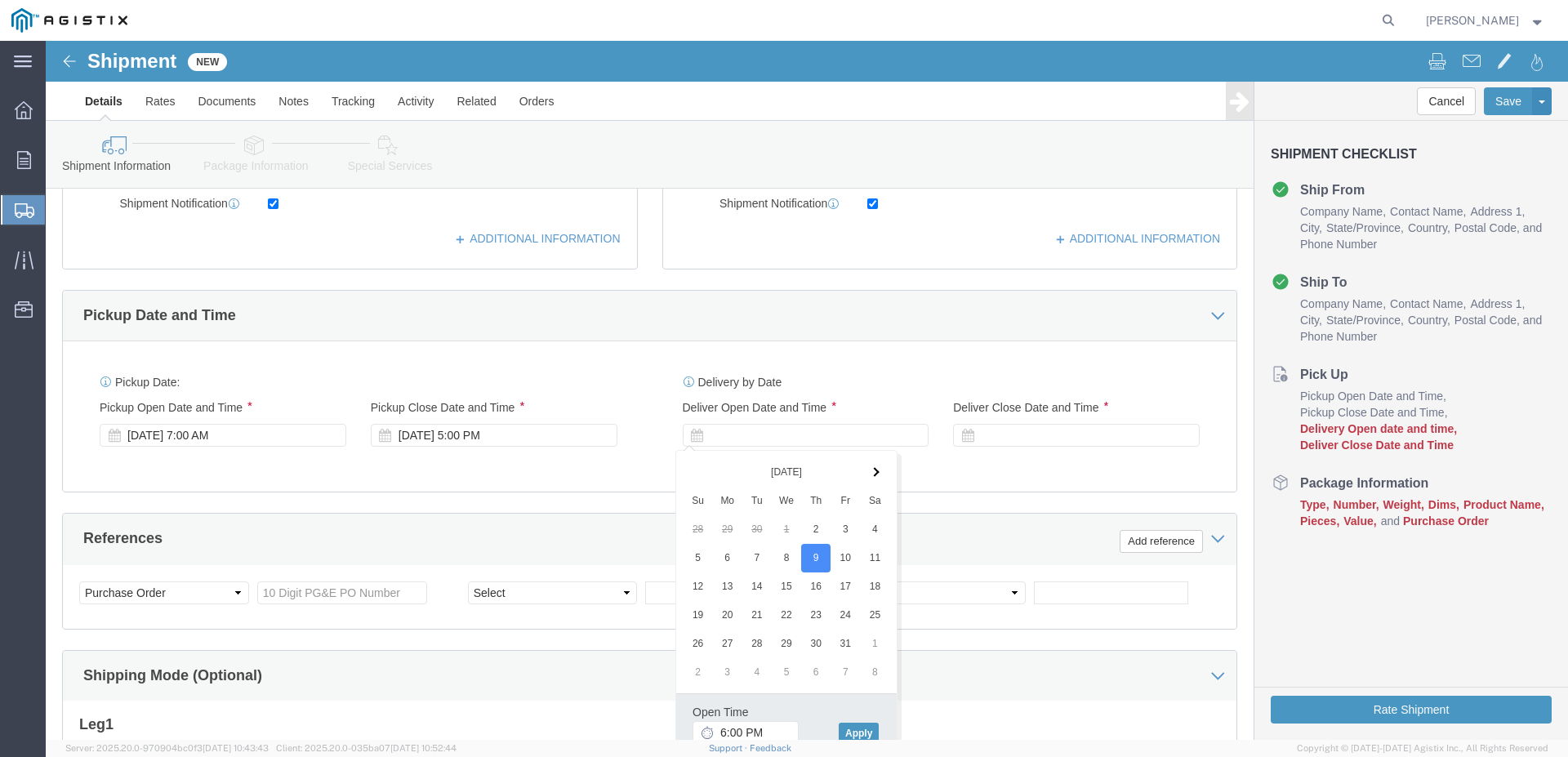
scroll to position [671, 0]
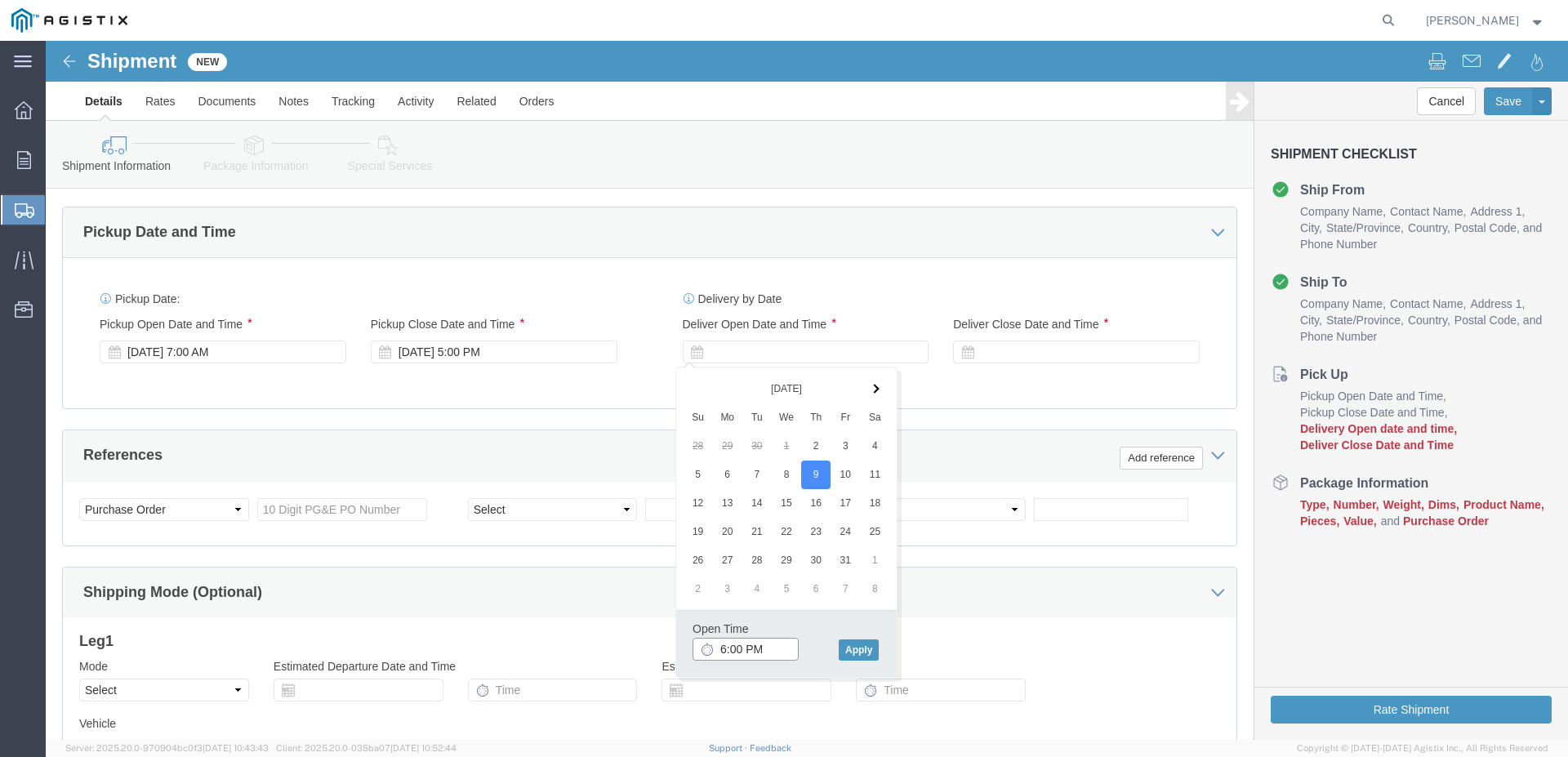
click input "6:00 PM"
click input "7:00 PM"
type input "7:00 AM"
click div "Open Time 7:00 AM [DATE] 6:00 PM - [DATE] 6:00 PM Cancel Apply"
drag, startPoint x: 810, startPoint y: 605, endPoint x: 852, endPoint y: 561, distance: 60.8
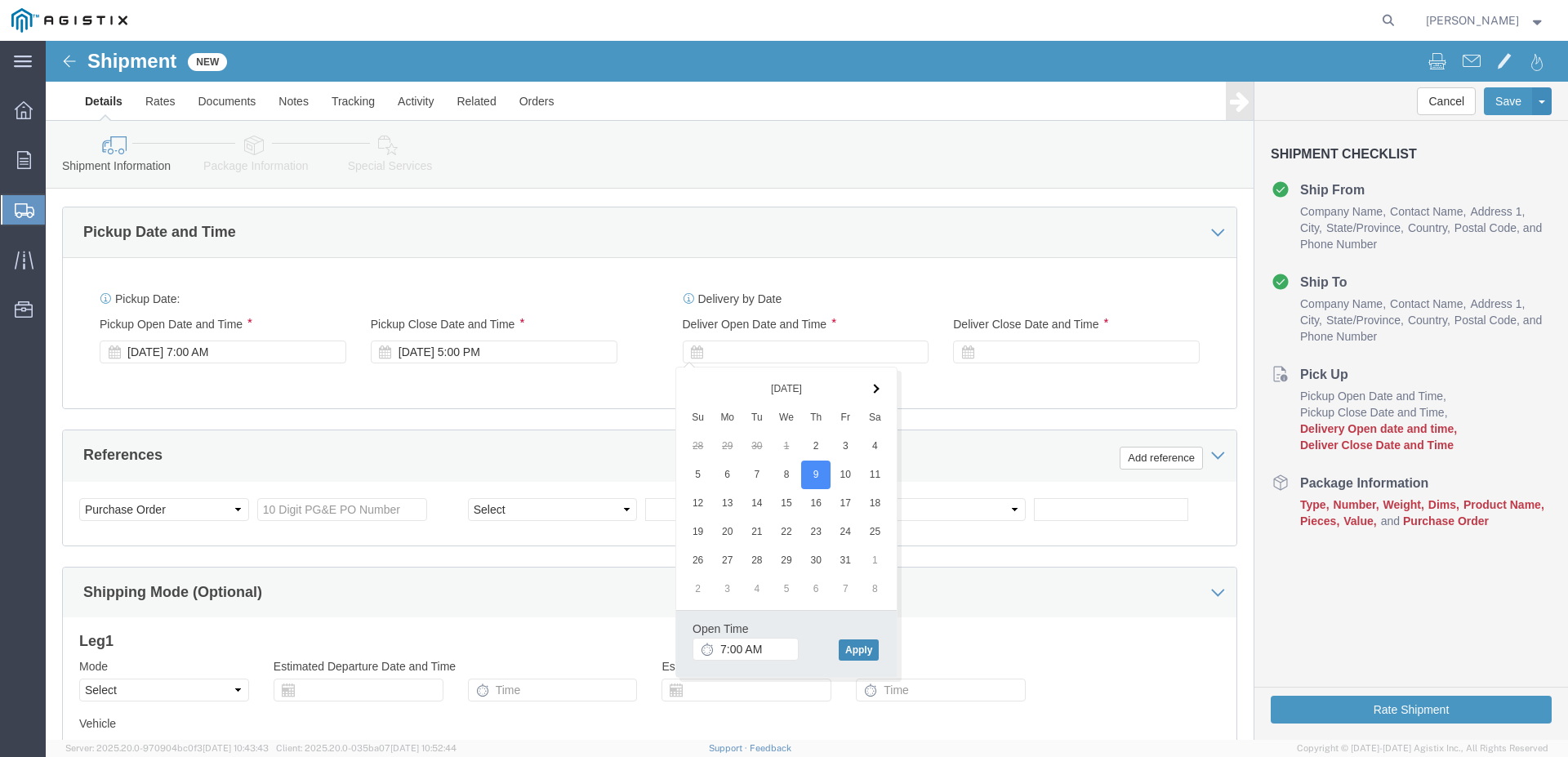
click button "Apply"
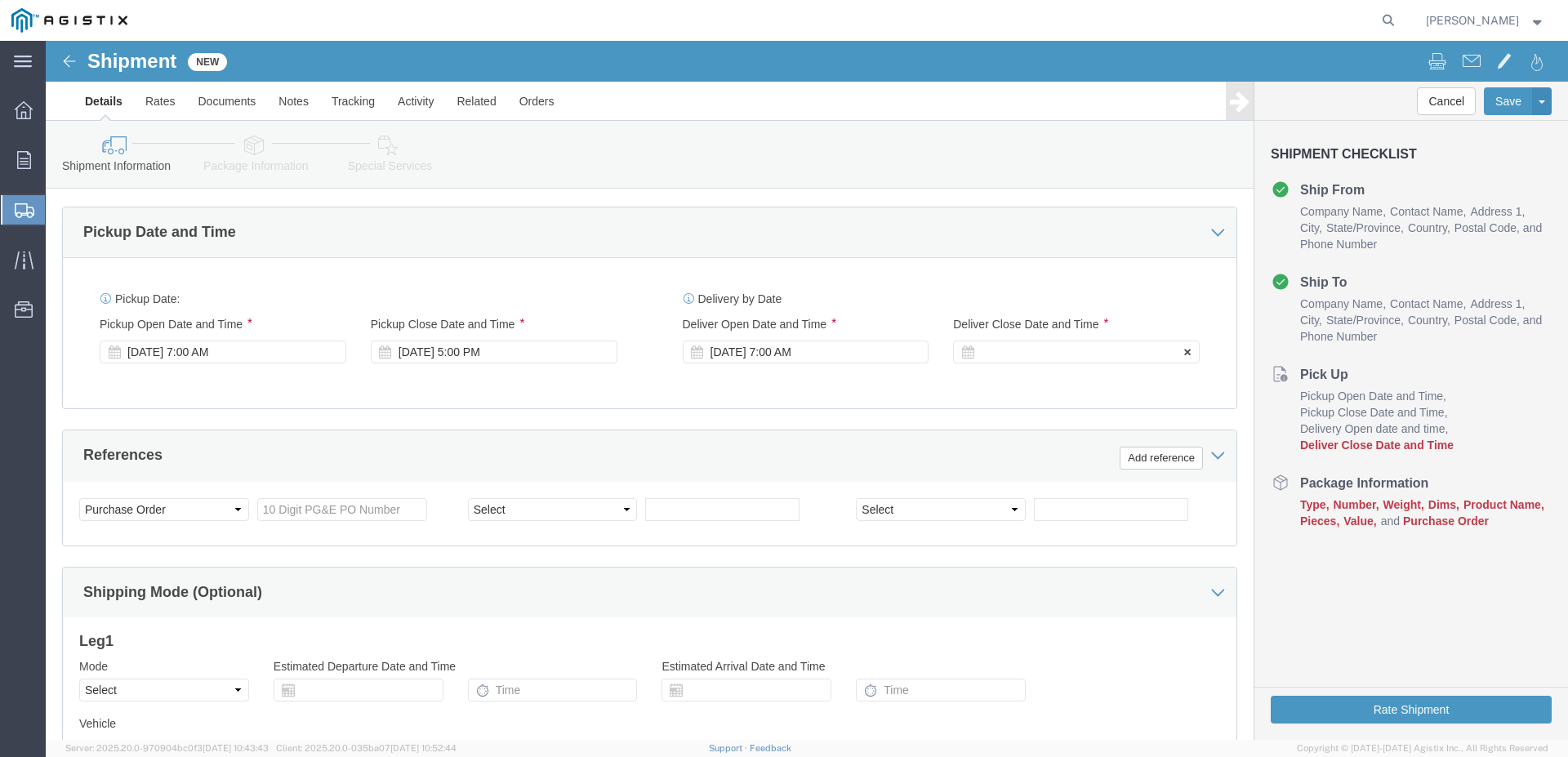
click div
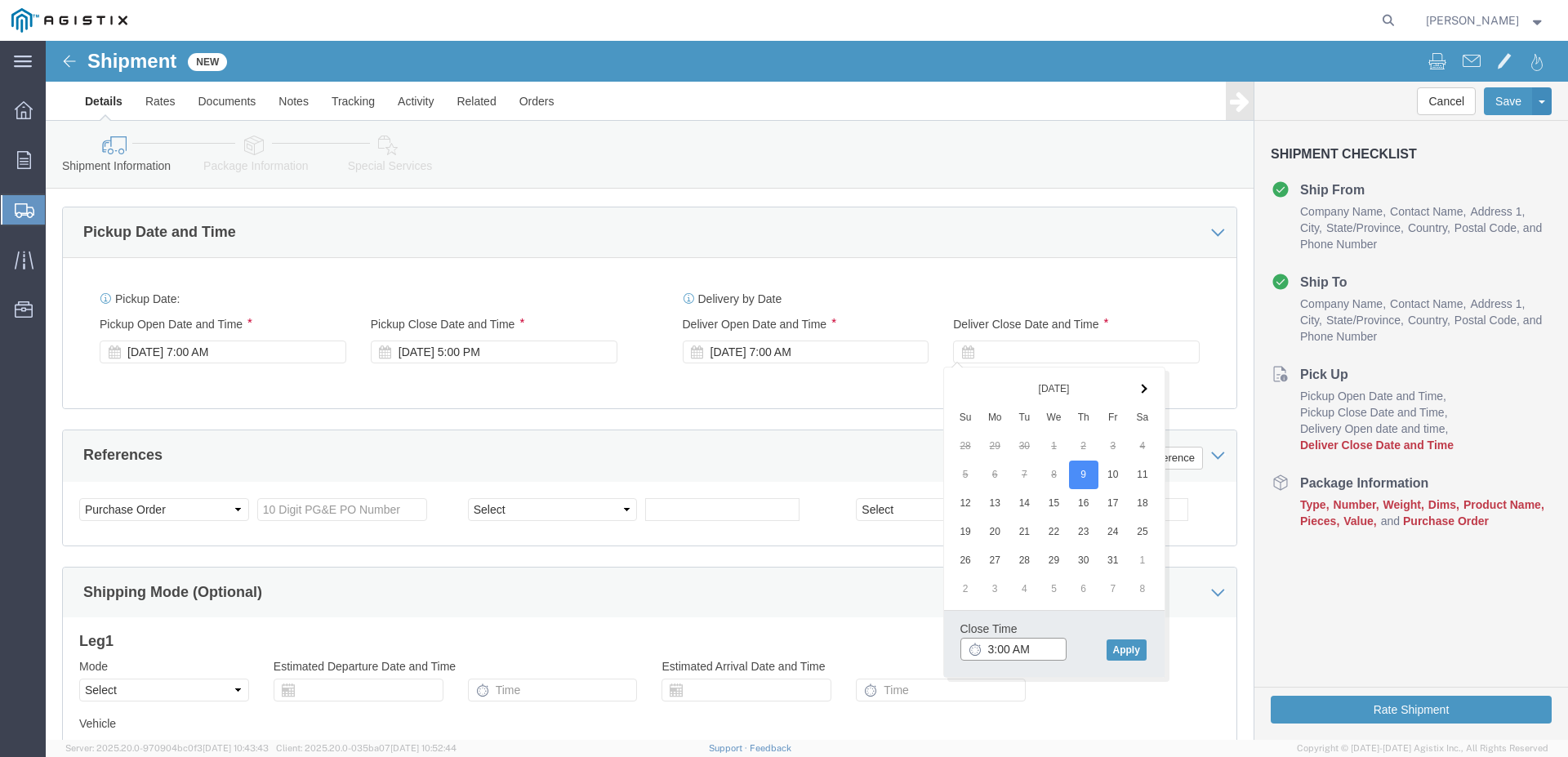
click input "3:00 AM"
type input "3:00 PM"
click button "Apply"
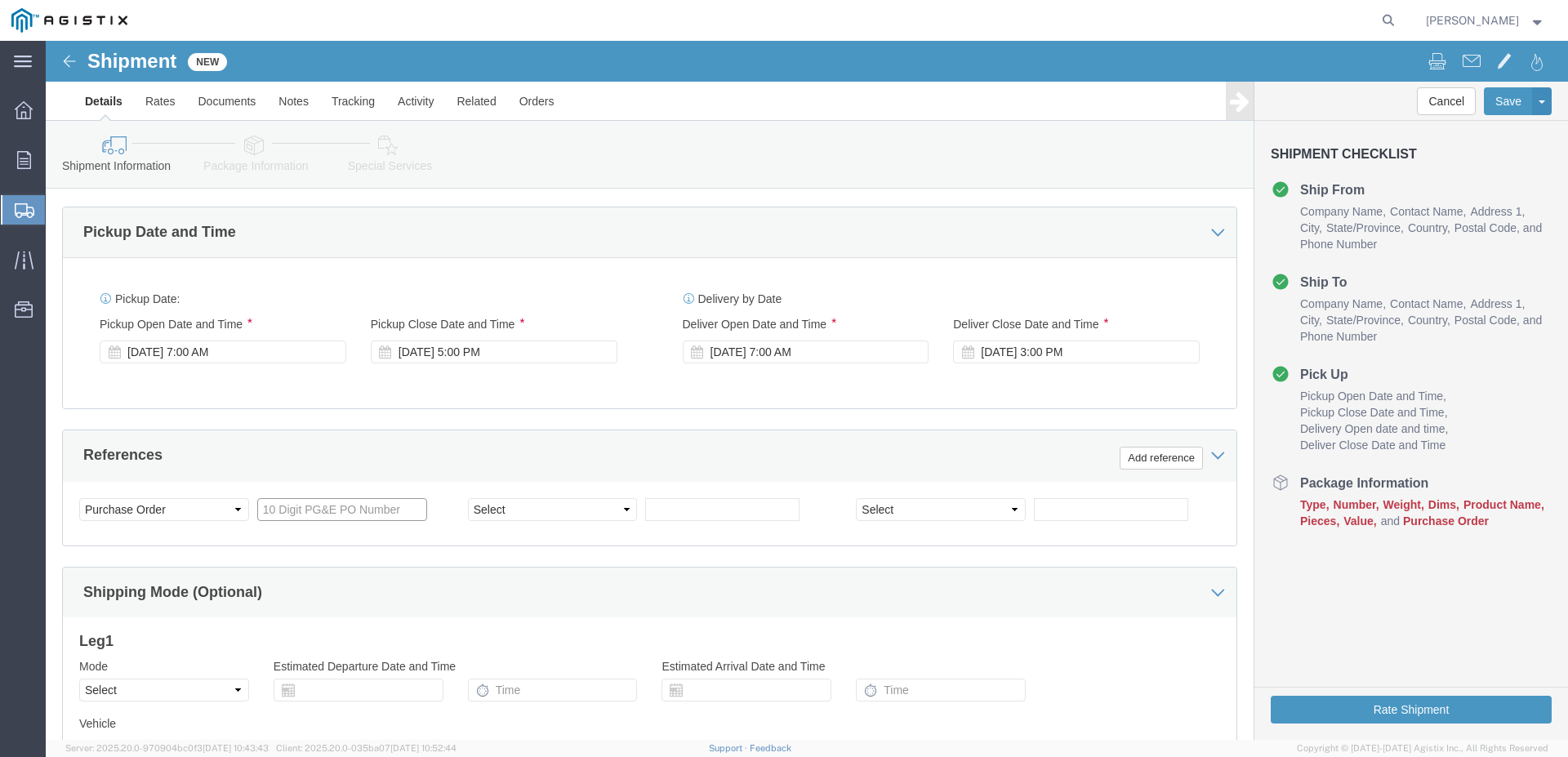
click input "text"
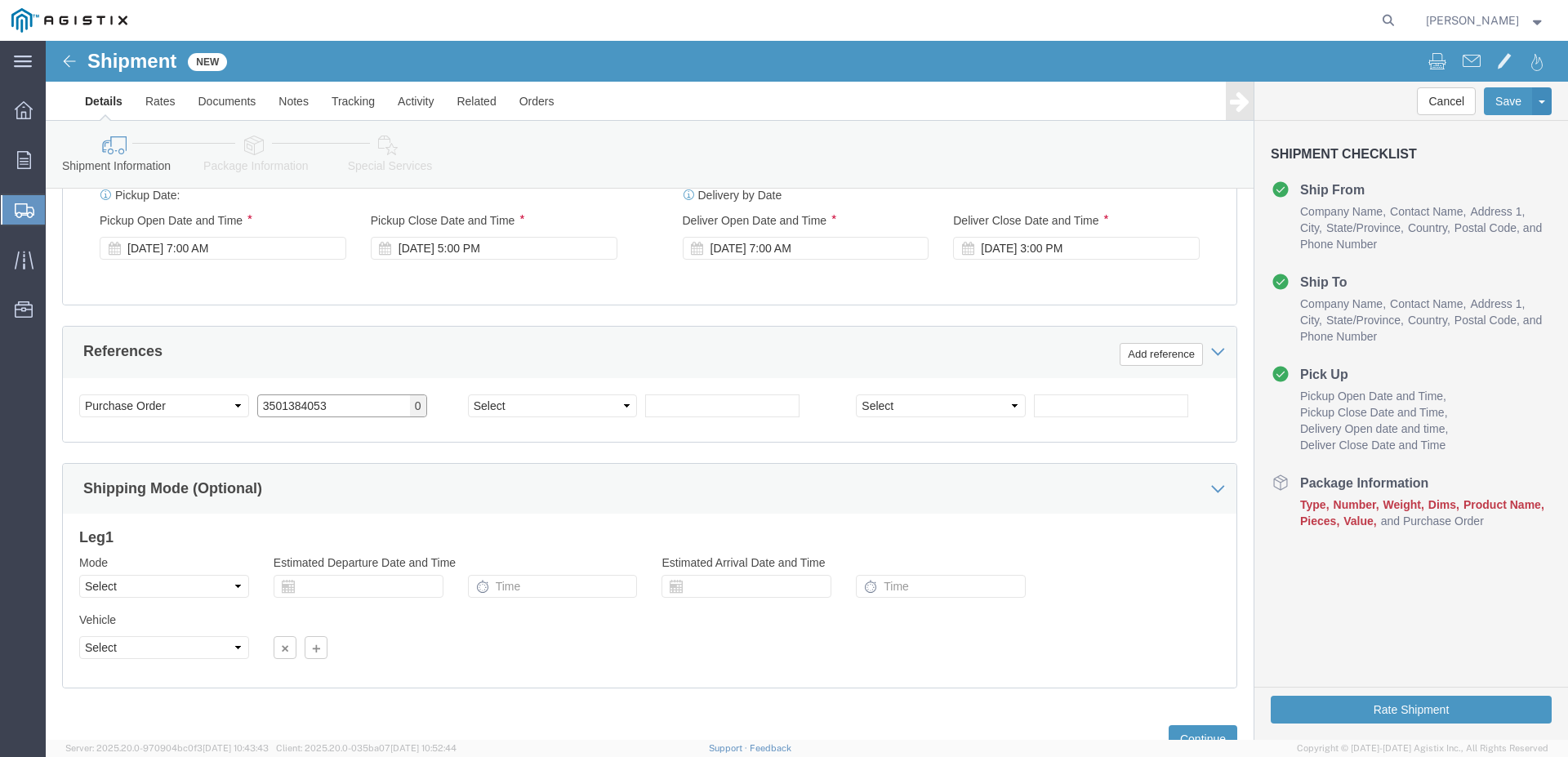
scroll to position [838, 0]
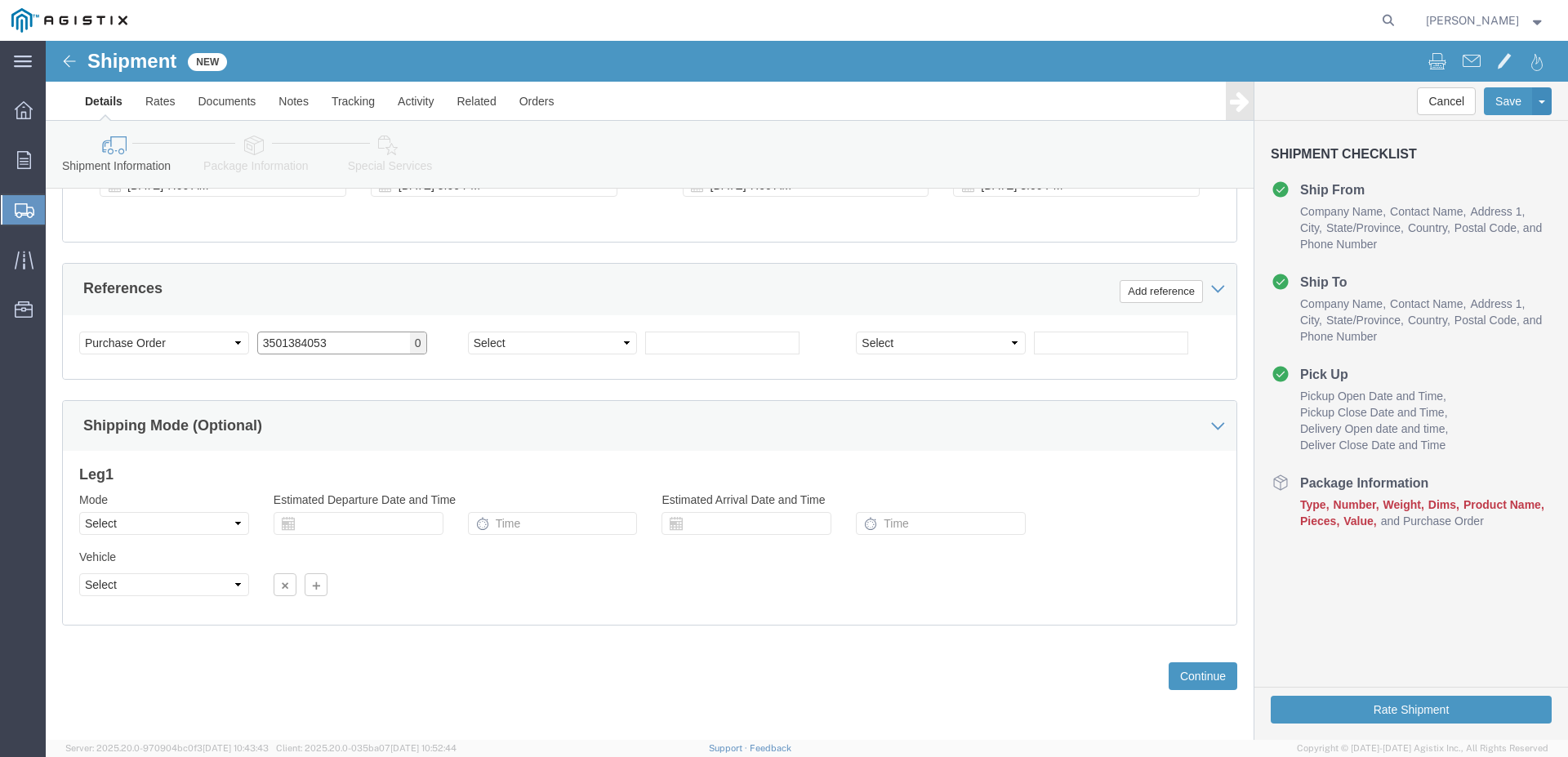
type input "3501384053"
click select "Select Air Less than Truckload Multi-Leg Ocean Freight Rail Small Parcel Truckl…"
click option "Select"
click select "Select Air Less than Truckload Multi-Leg Ocean Freight Rail Small Parcel Truckl…"
select select "TL"
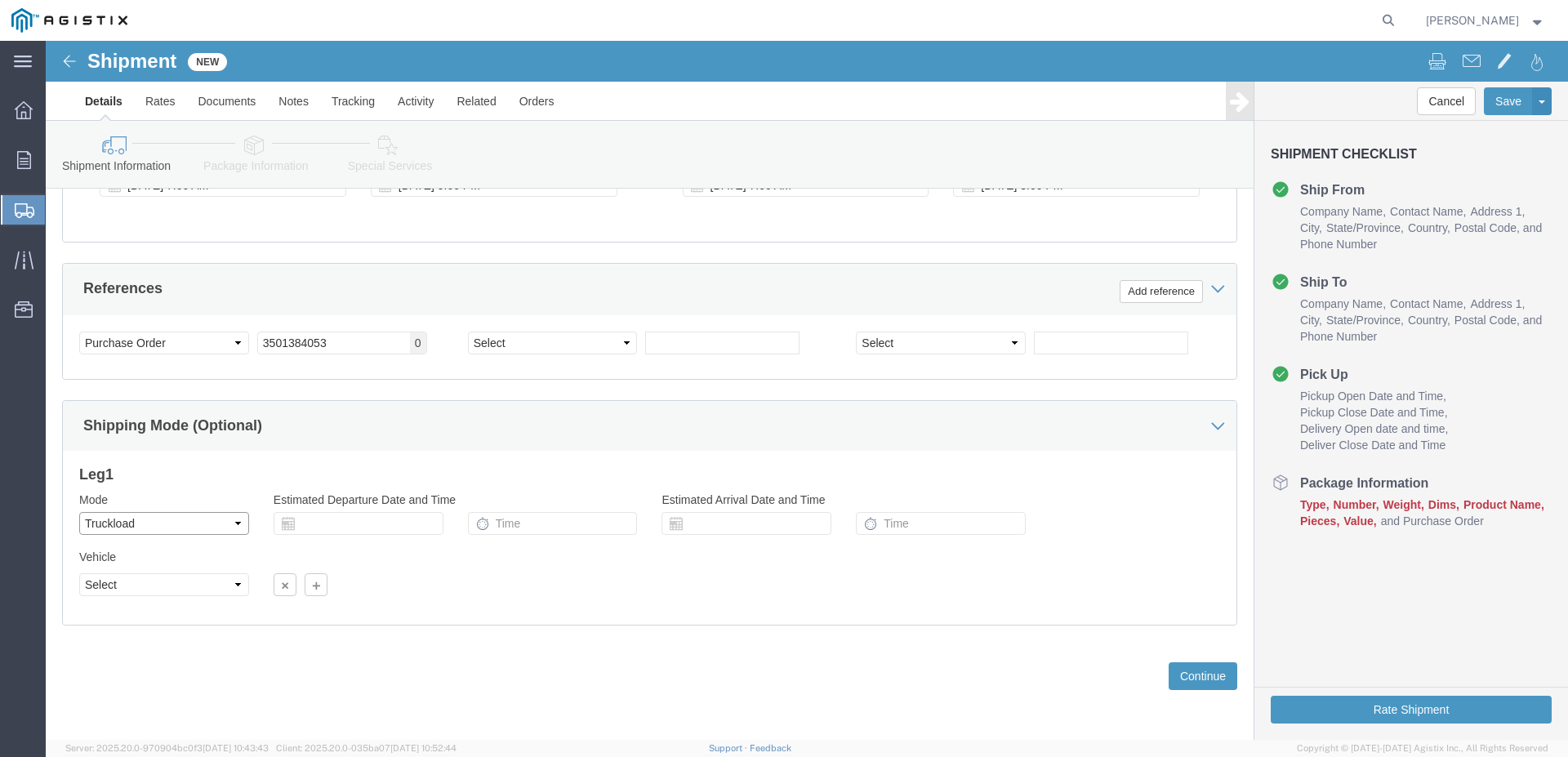
click option "Truckload"
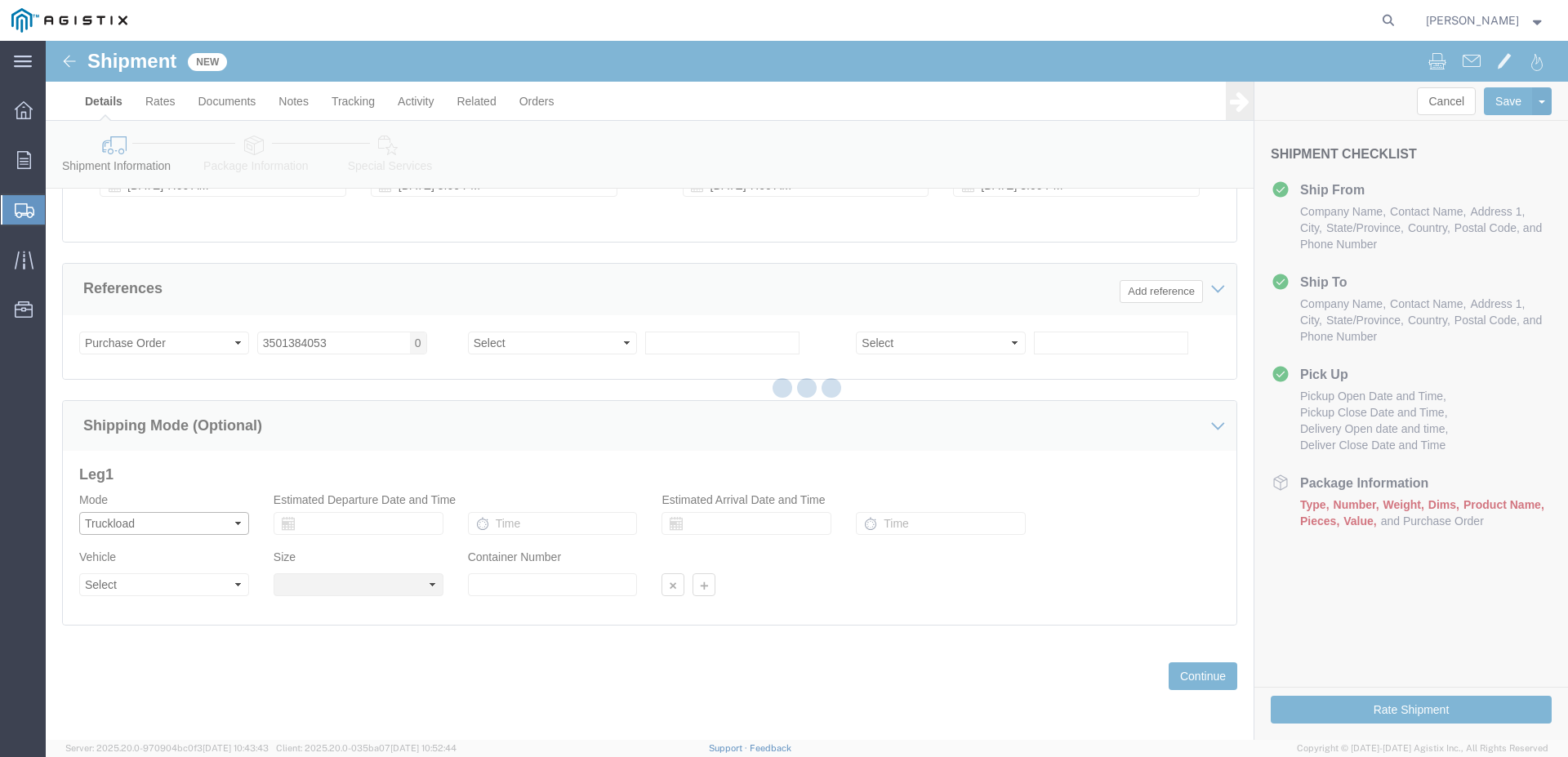
select select
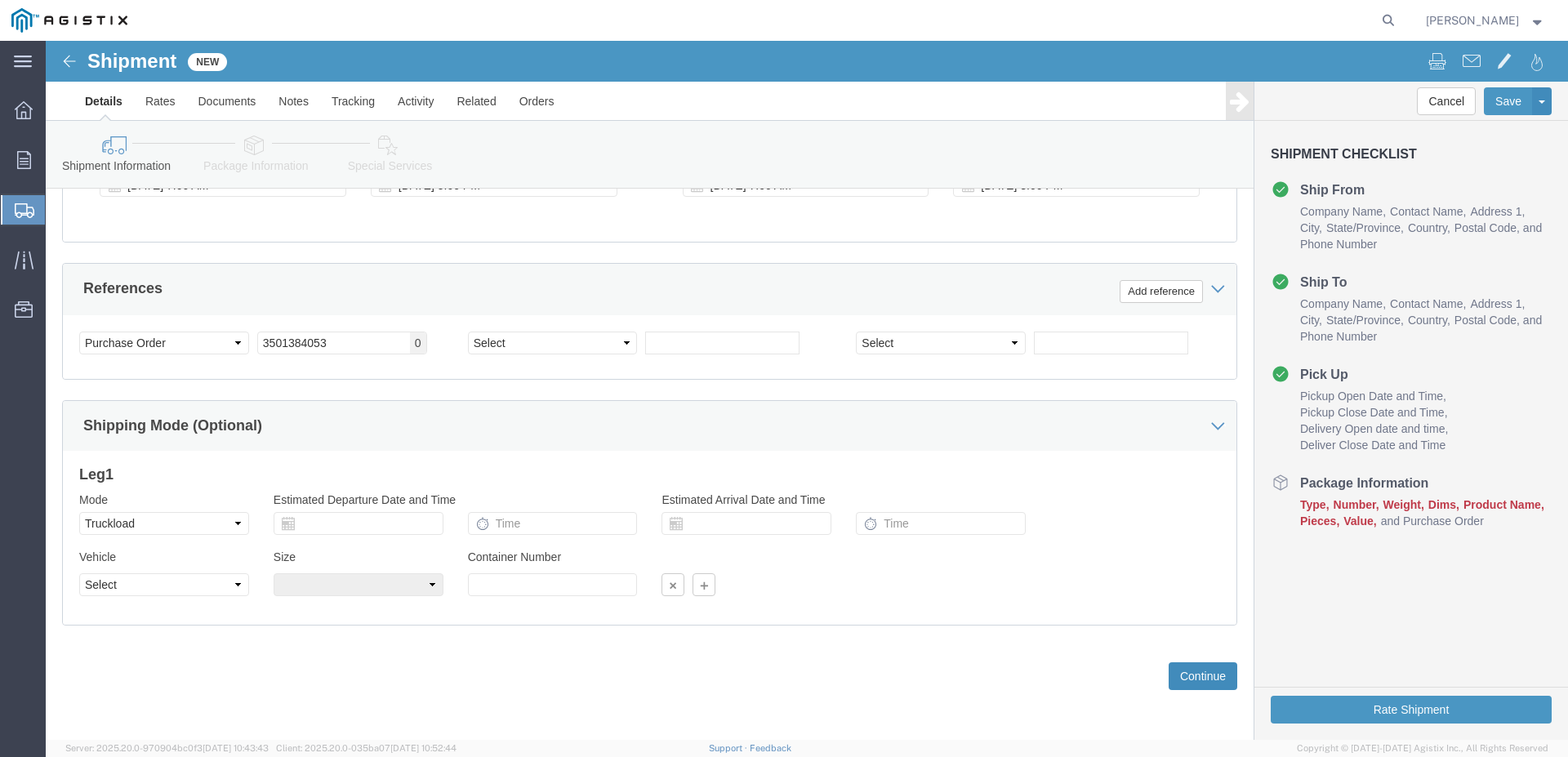
click button "Continue"
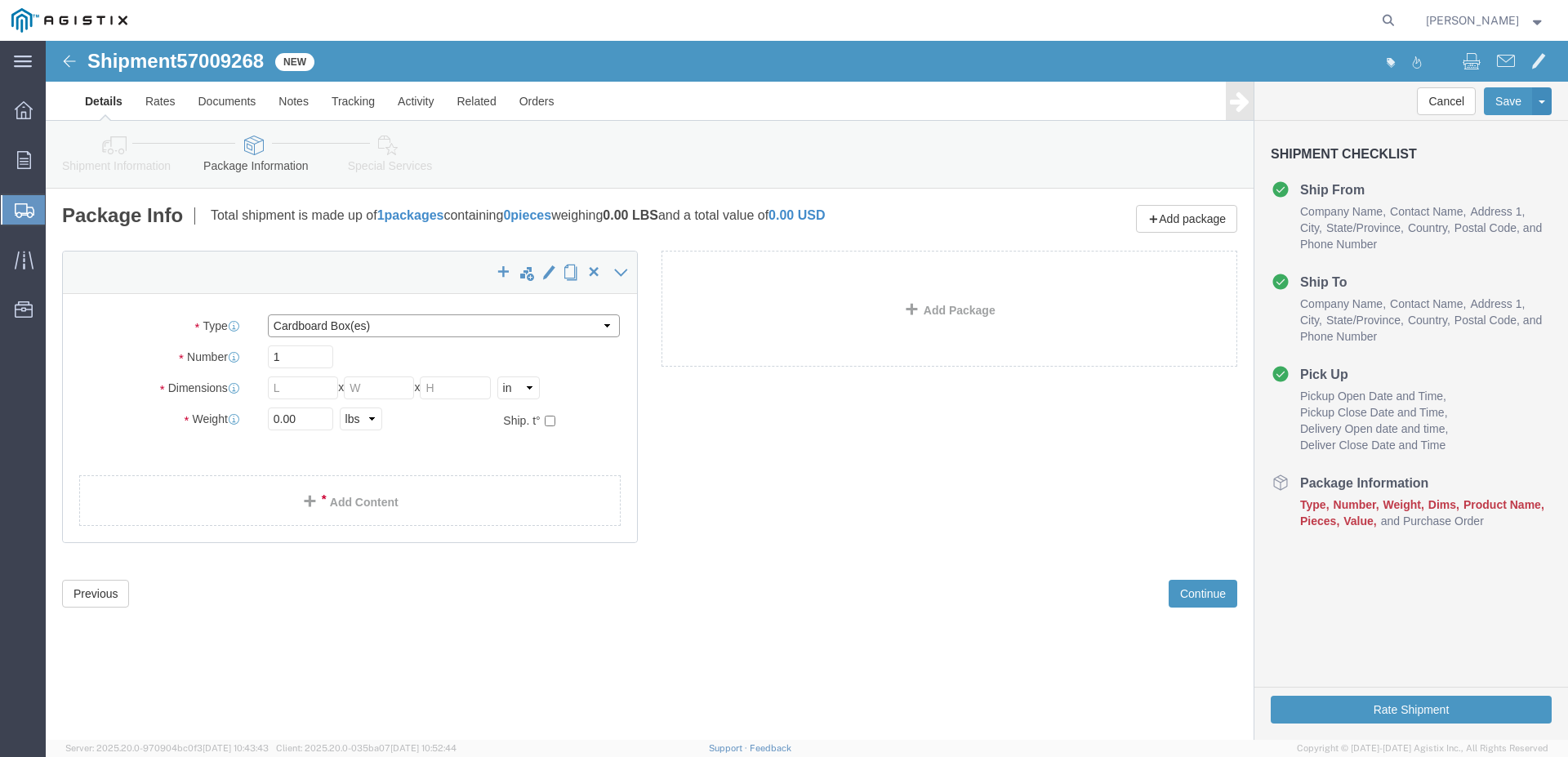
click select "Select Bulk Bundle(s) Cardboard Box(es) Carton(s) Crate(s) Drum(s) (Fiberboard)…"
select select "PSNS"
click option "Pallet(s) Standard (Not Stackable)"
click input "text"
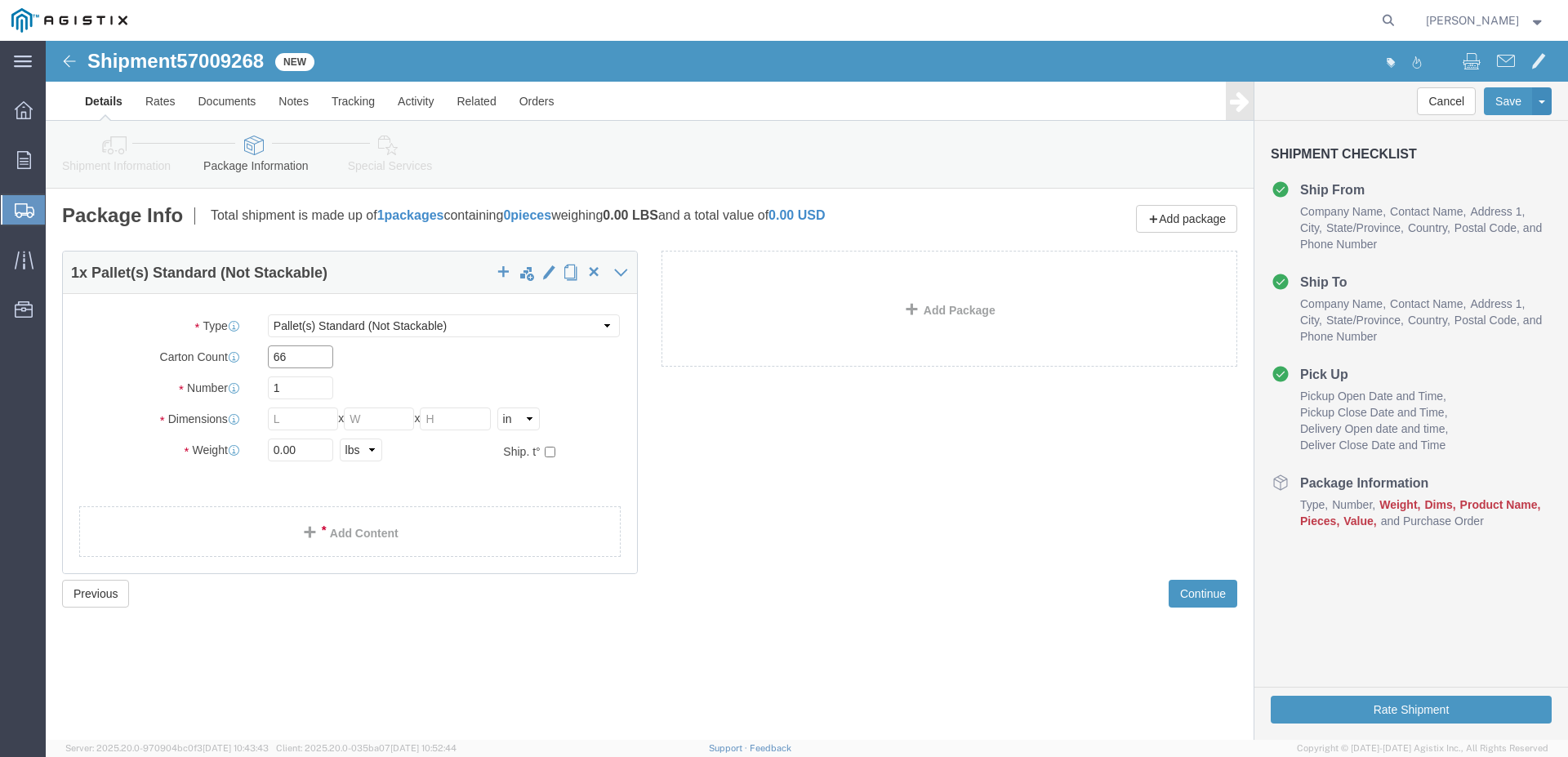
type input "66"
drag, startPoint x: 251, startPoint y: 347, endPoint x: 219, endPoint y: 353, distance: 32.6
click input "1"
type input "17"
click input "text"
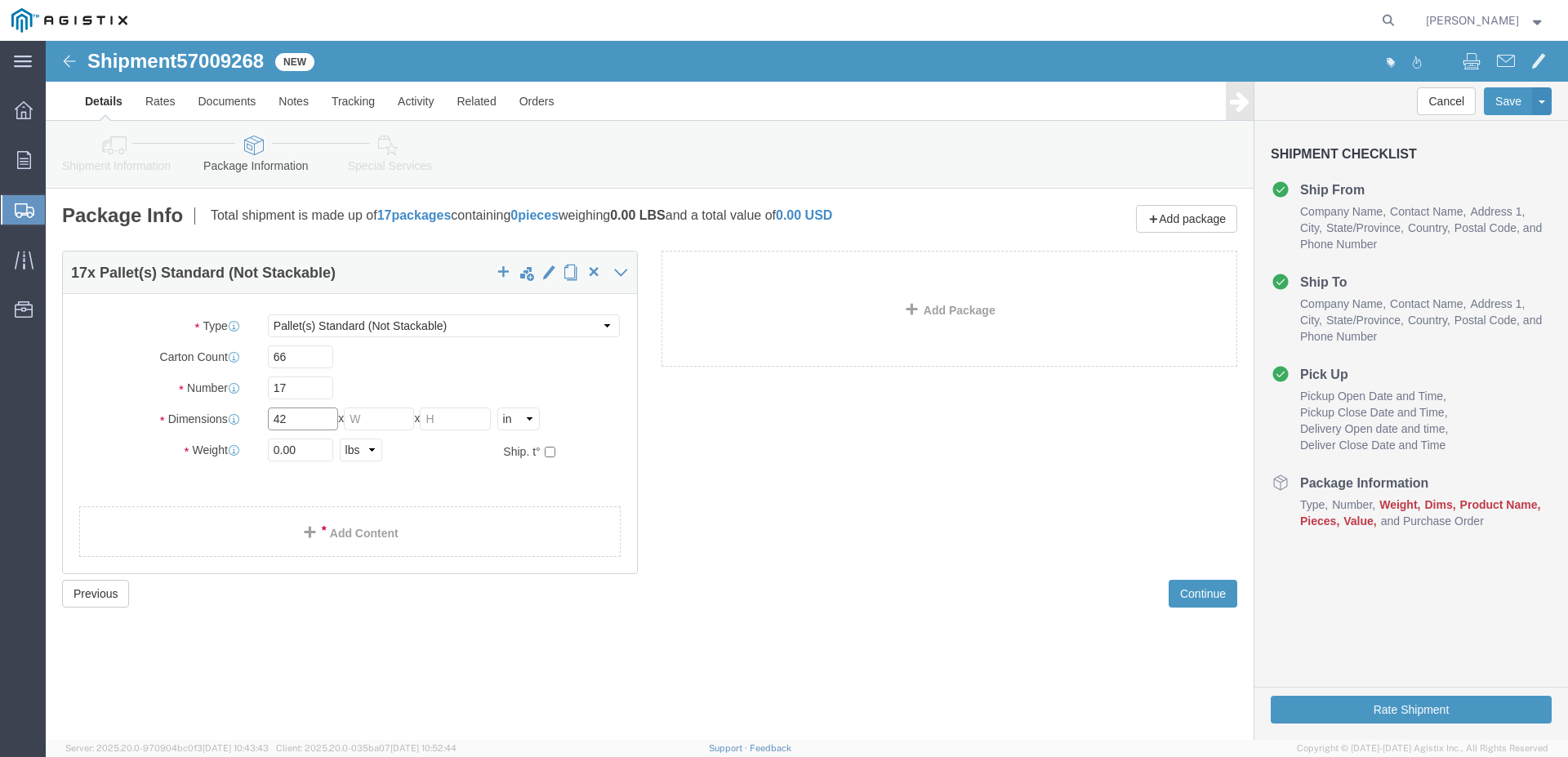
type input "42"
click input "text"
type input "42"
click input "text"
type input "40"
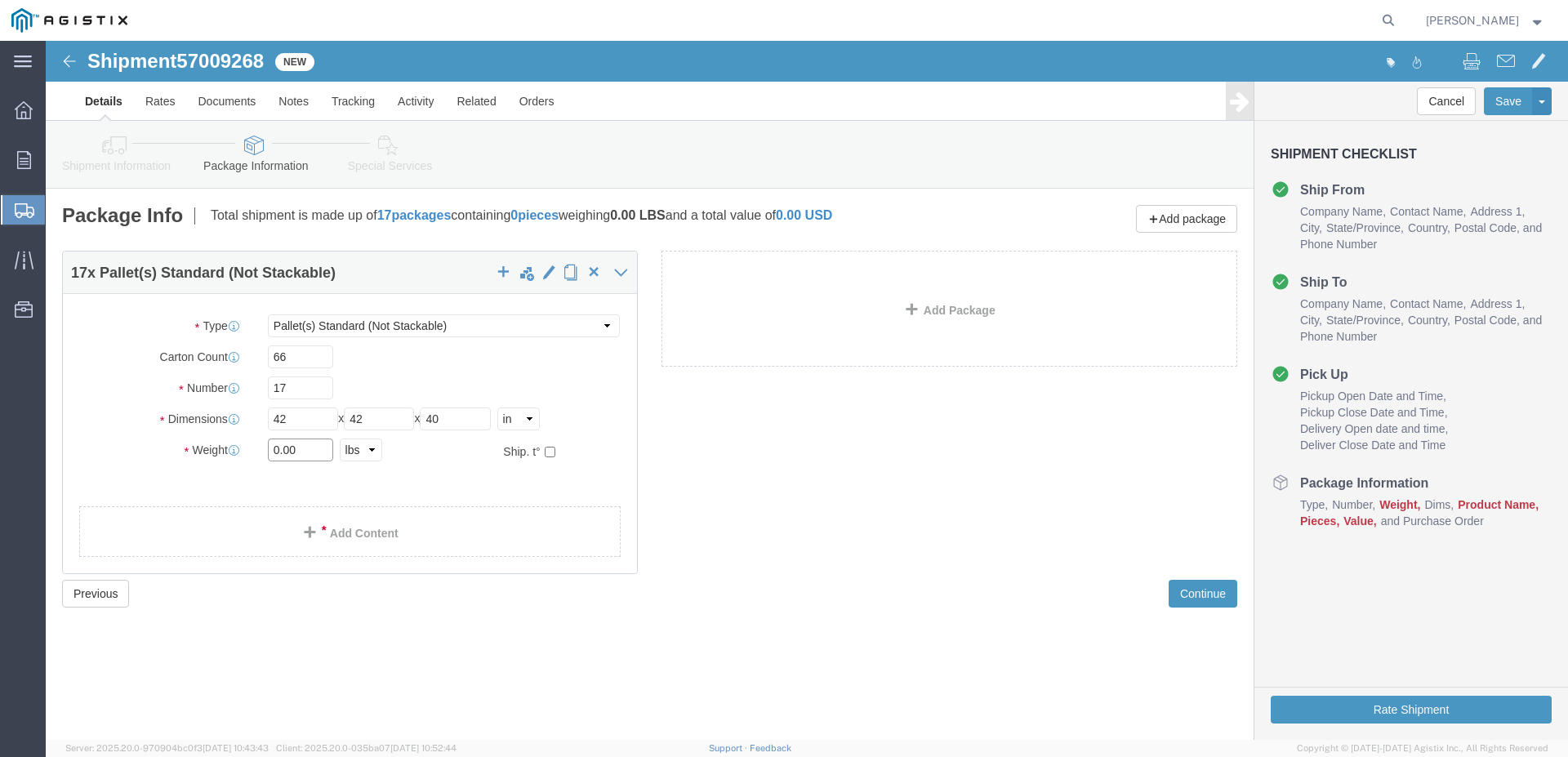
drag, startPoint x: 258, startPoint y: 409, endPoint x: 163, endPoint y: 415, distance: 95.2
click input "0.00"
type input "17200"
click link "Add Content"
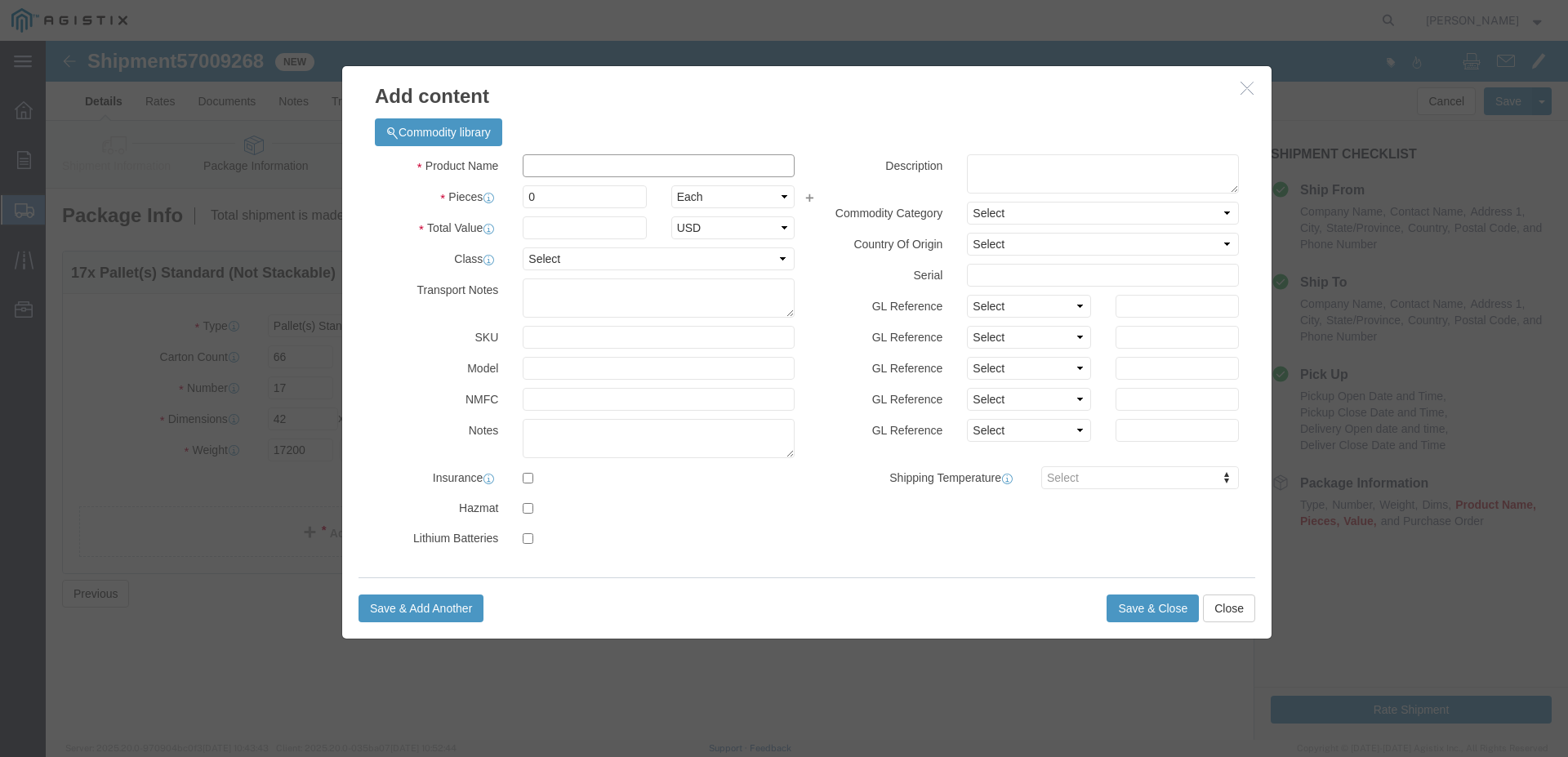
click input "text"
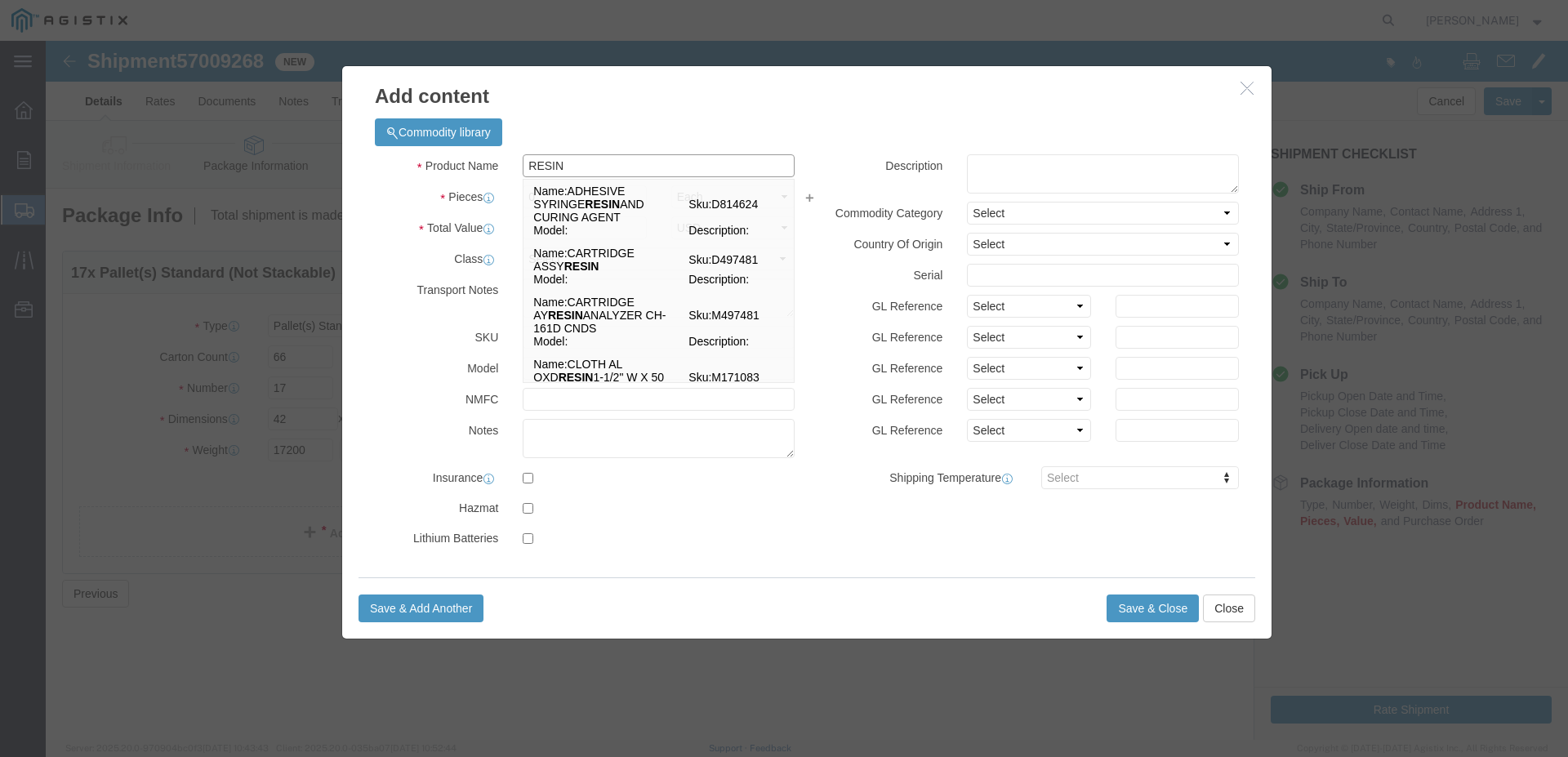
type input "RESIN"
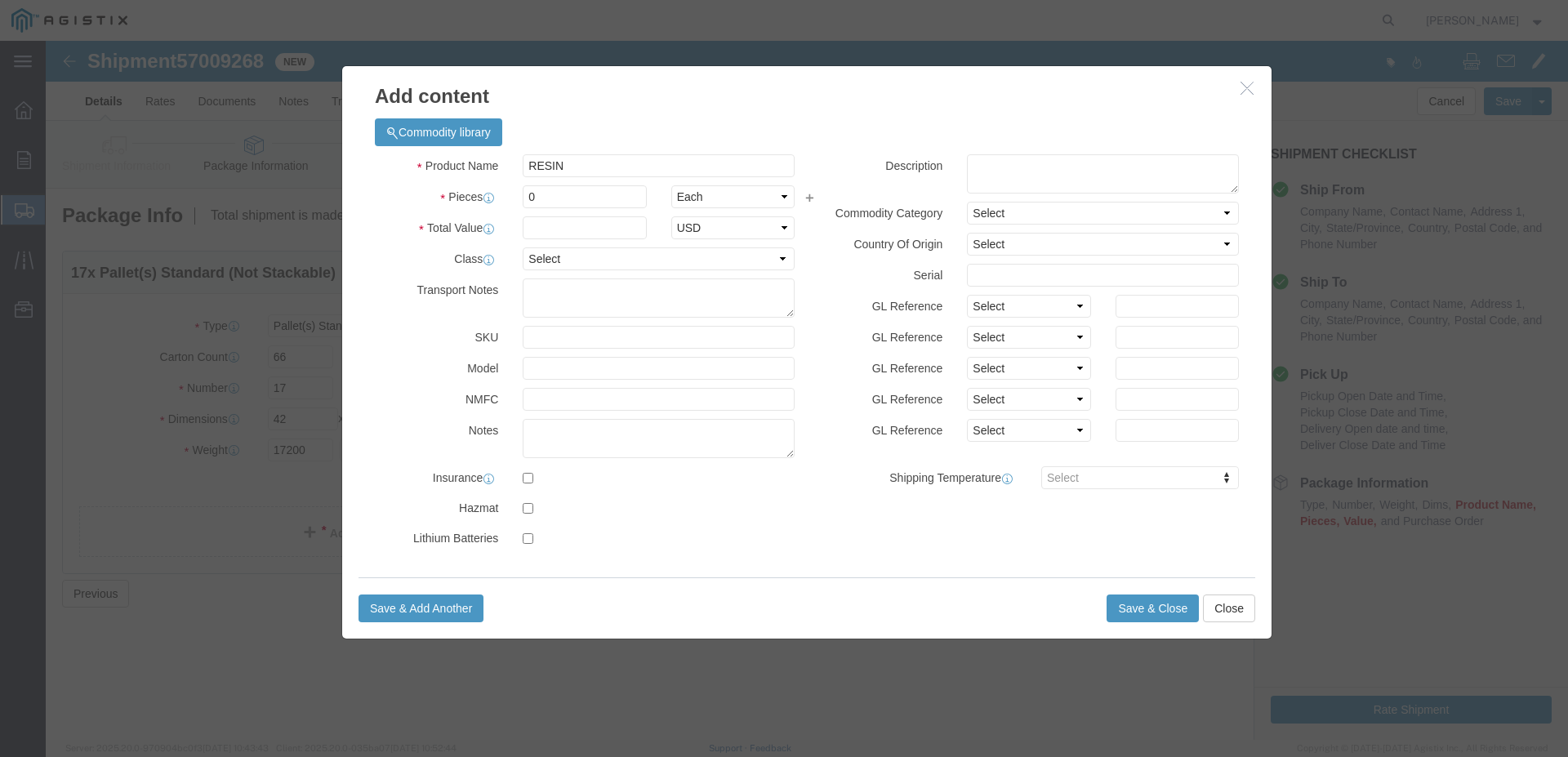
click label "Pieces"
drag, startPoint x: 495, startPoint y: 156, endPoint x: 512, endPoint y: 158, distance: 17.1
click input "0"
type input "66"
click input "text"
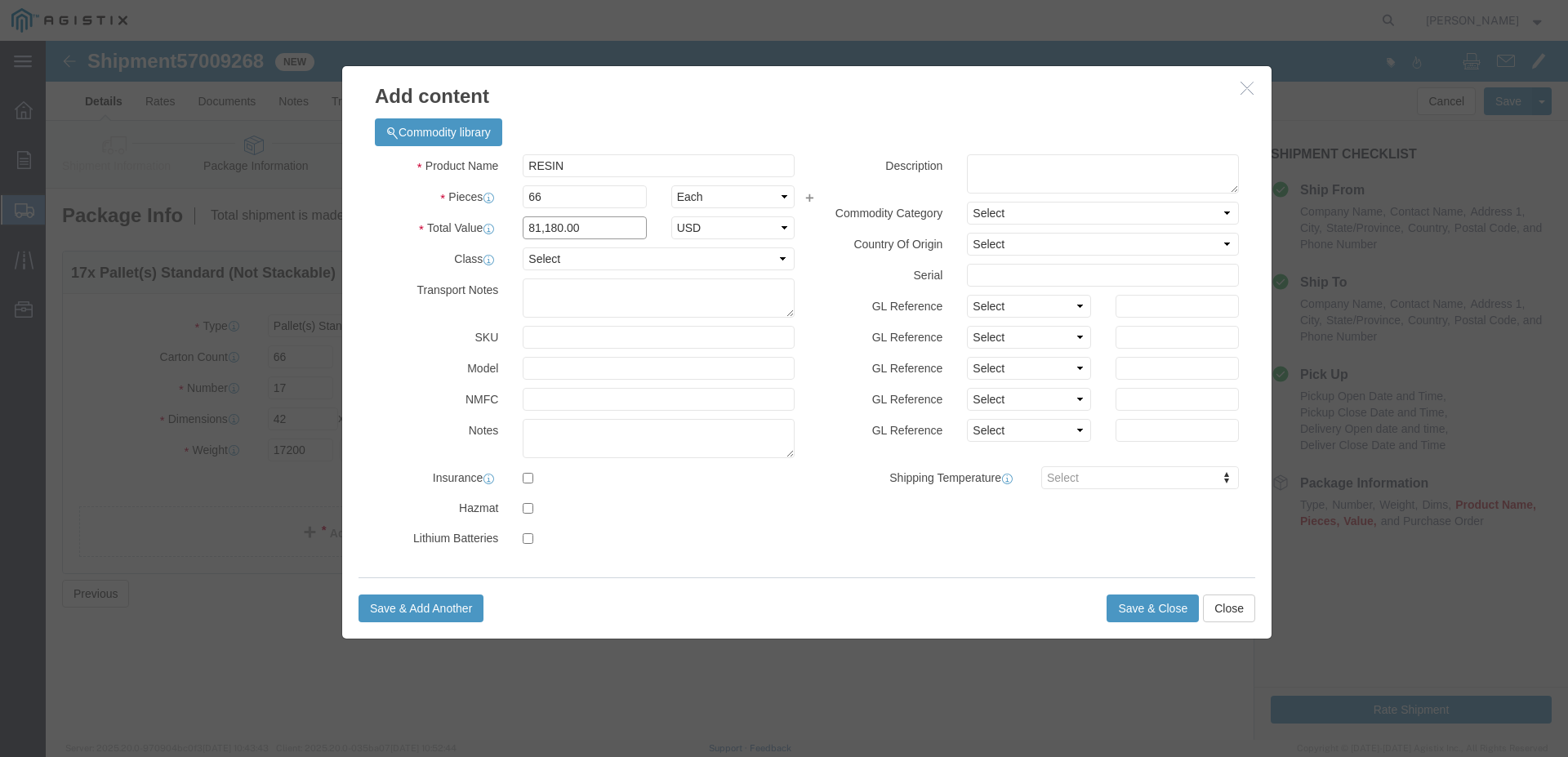
type input "81,180.00"
click select "Select 50 55 60 65 70 85 92.5 100 125 175 250 300 400"
select select "65"
click option "65"
click button "Save & Close"
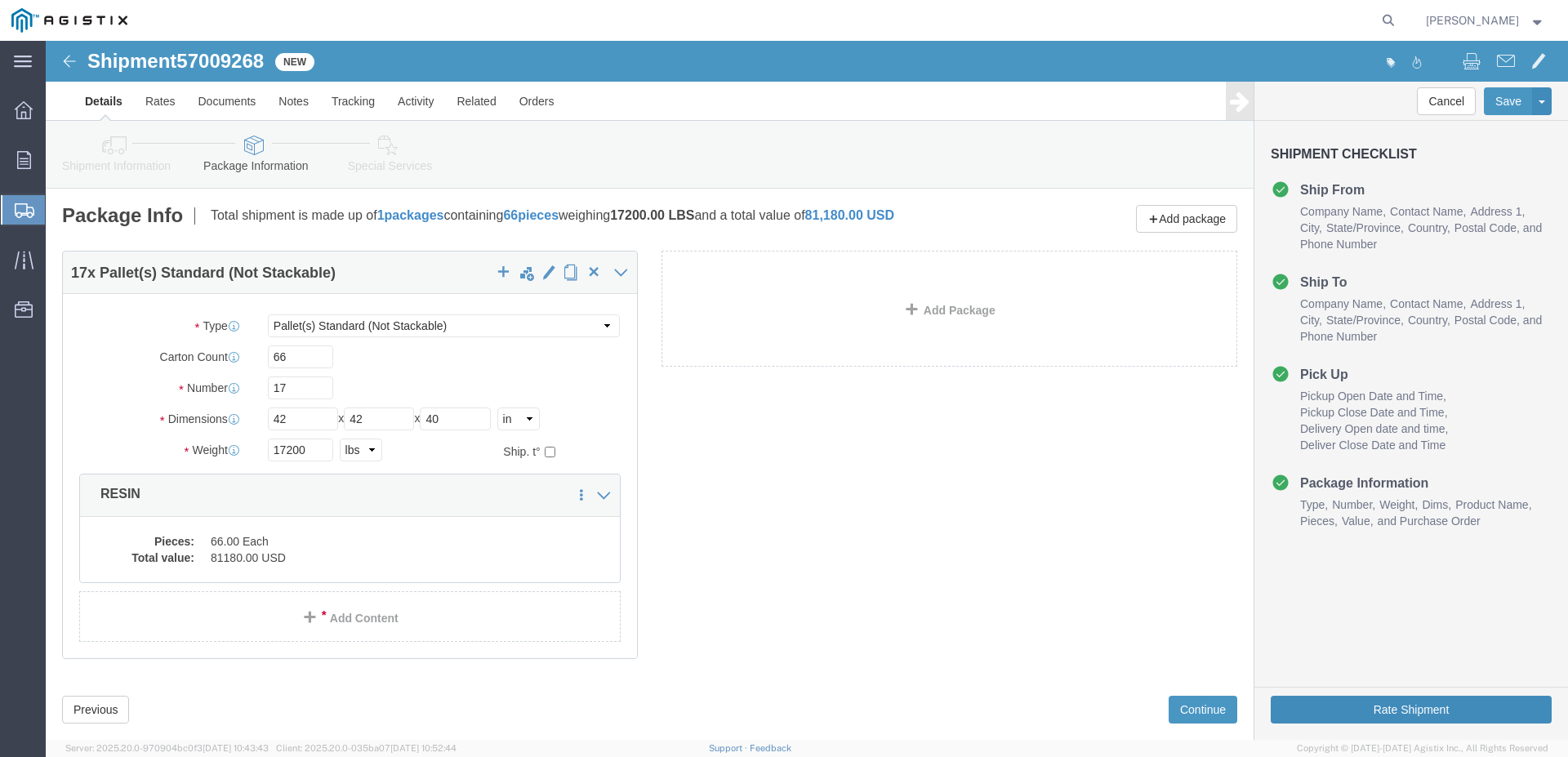
click button "Rate Shipment"
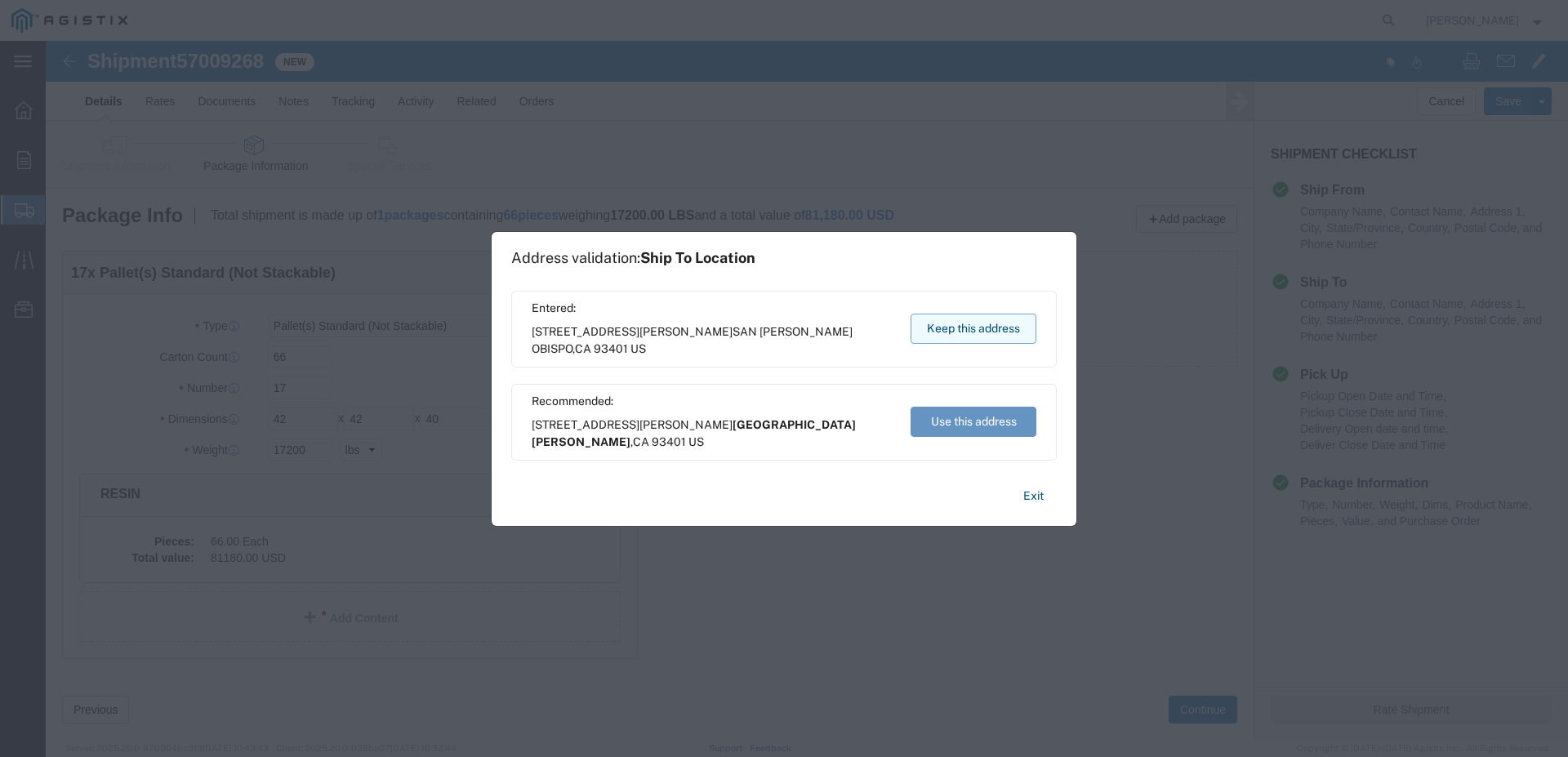
drag, startPoint x: 974, startPoint y: 333, endPoint x: 974, endPoint y: 347, distance: 14.0
click at [974, 333] on button "Keep this address" at bounding box center [973, 329] width 126 height 30
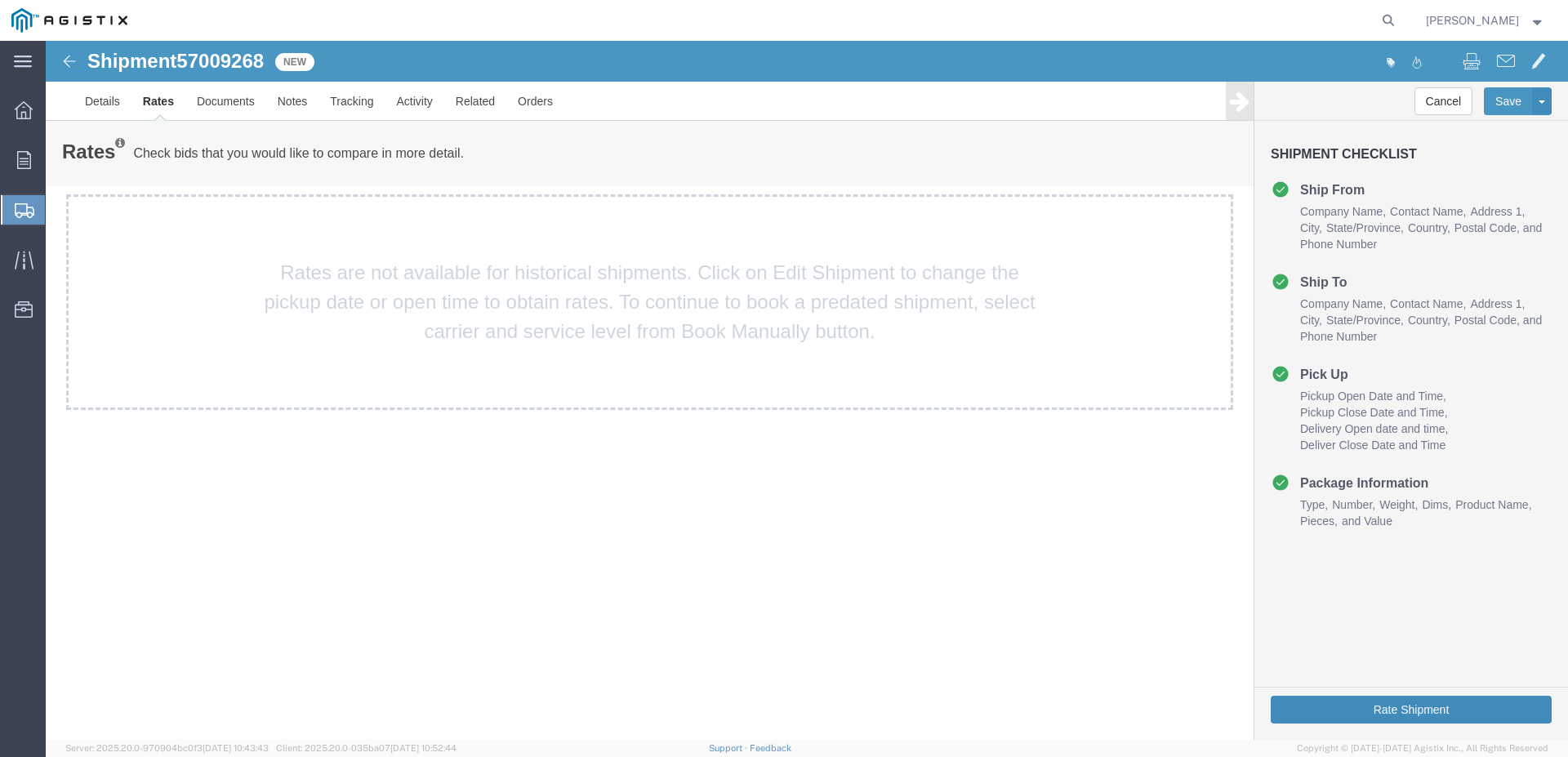
click at [1404, 713] on button "Rate Shipment" at bounding box center [1411, 709] width 281 height 28
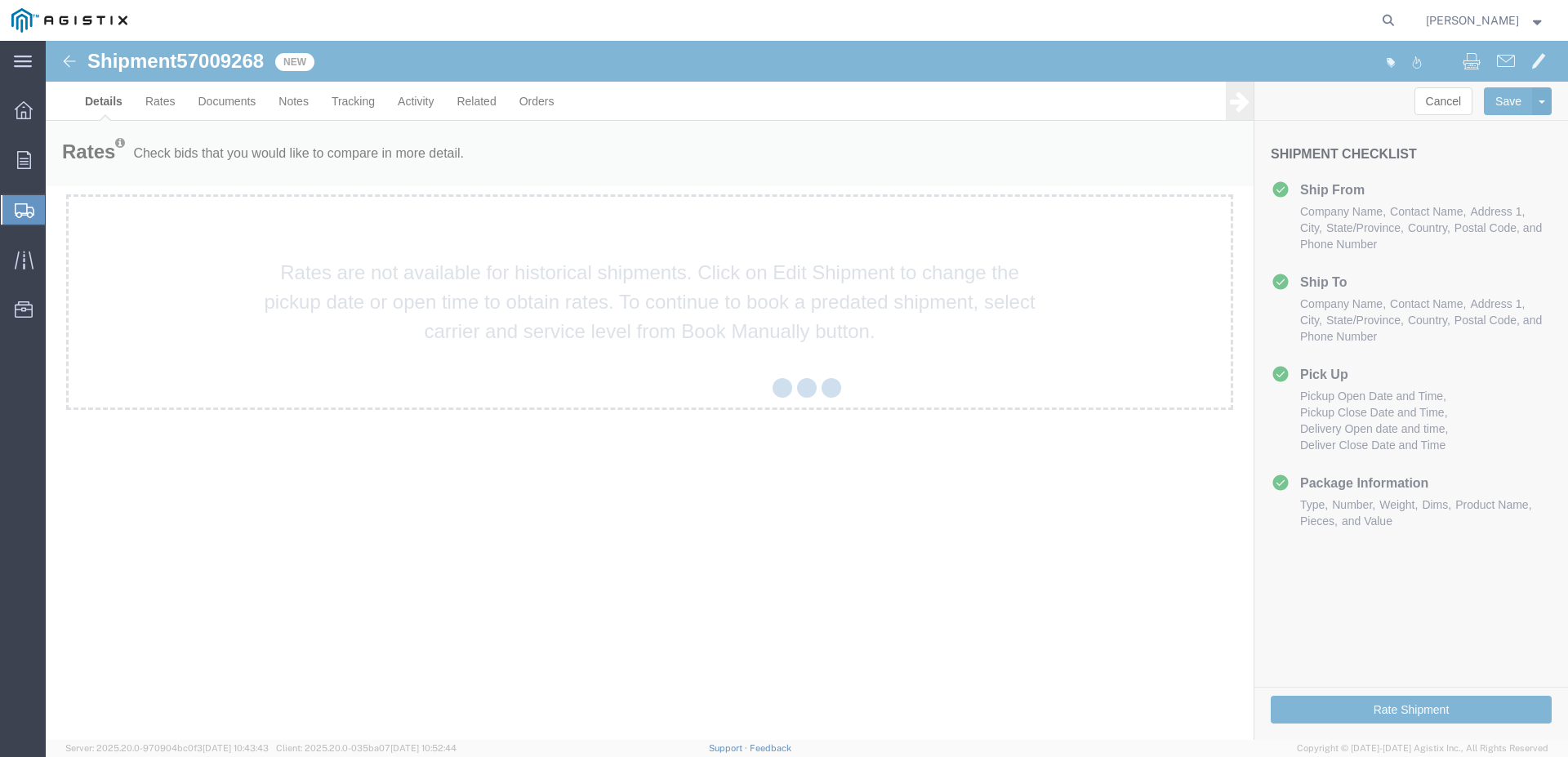
select select "22316"
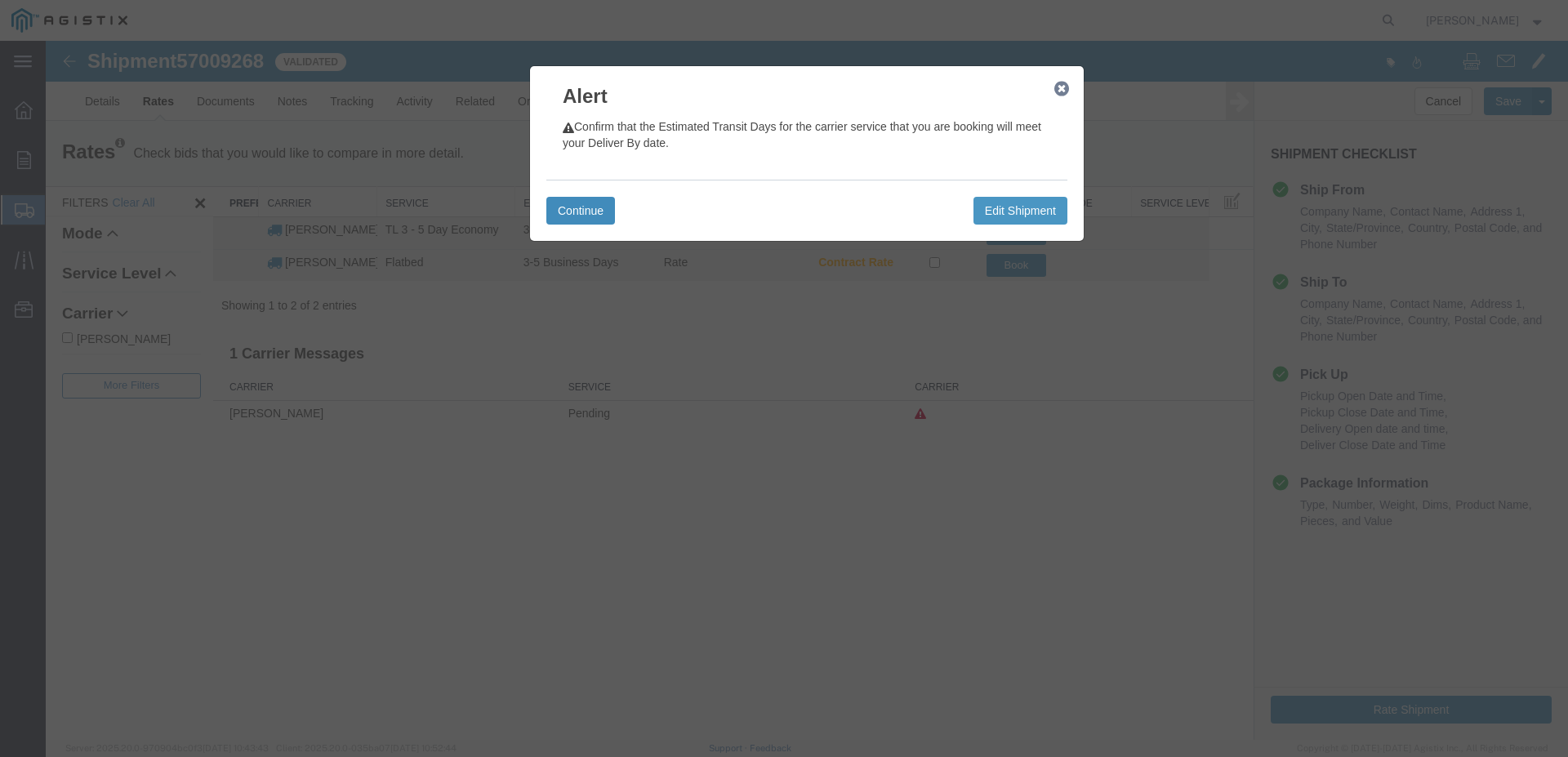
click at [582, 217] on button "Continue" at bounding box center [581, 211] width 69 height 28
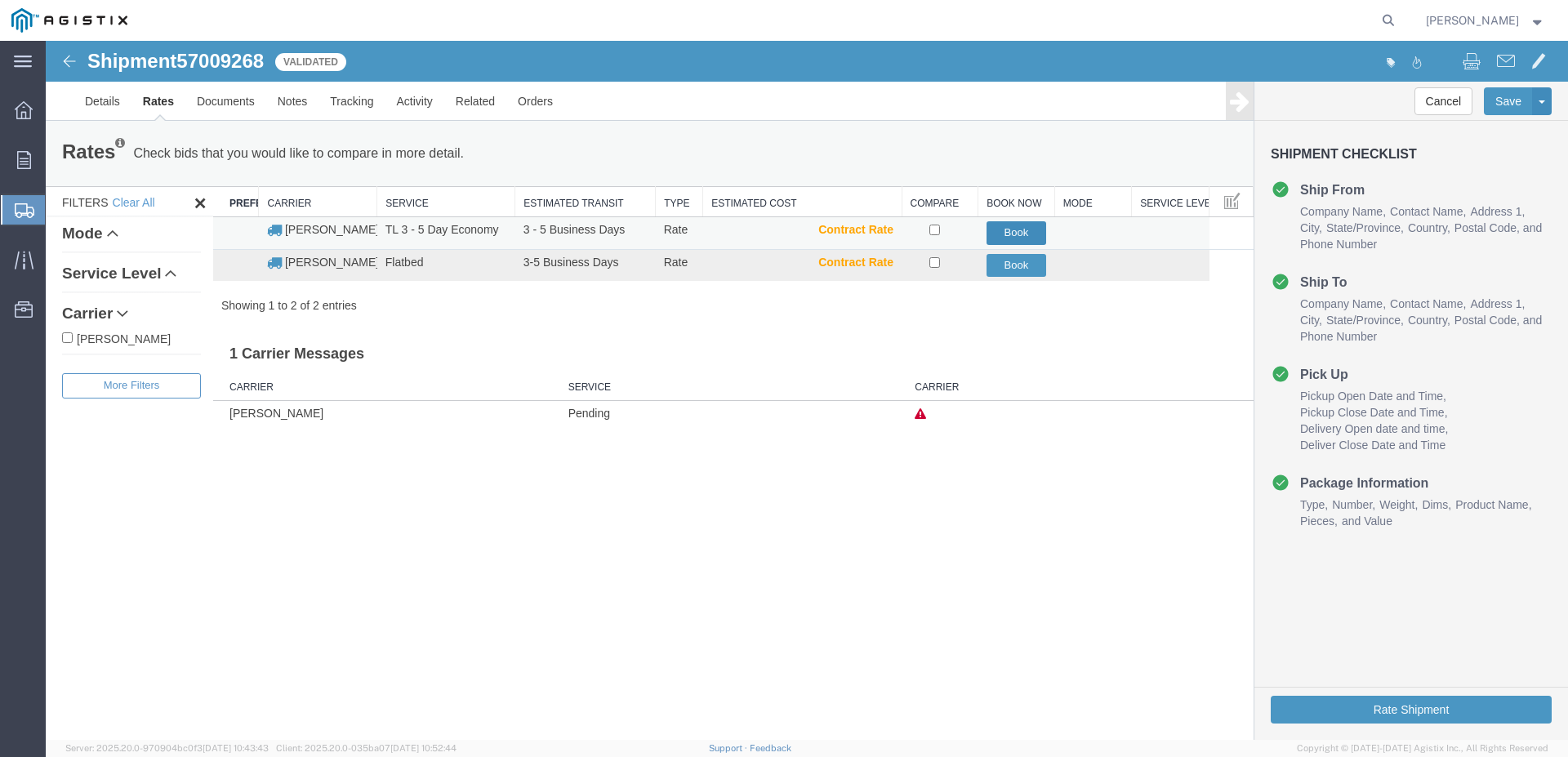
click at [1013, 232] on button "Book" at bounding box center [1017, 233] width 60 height 23
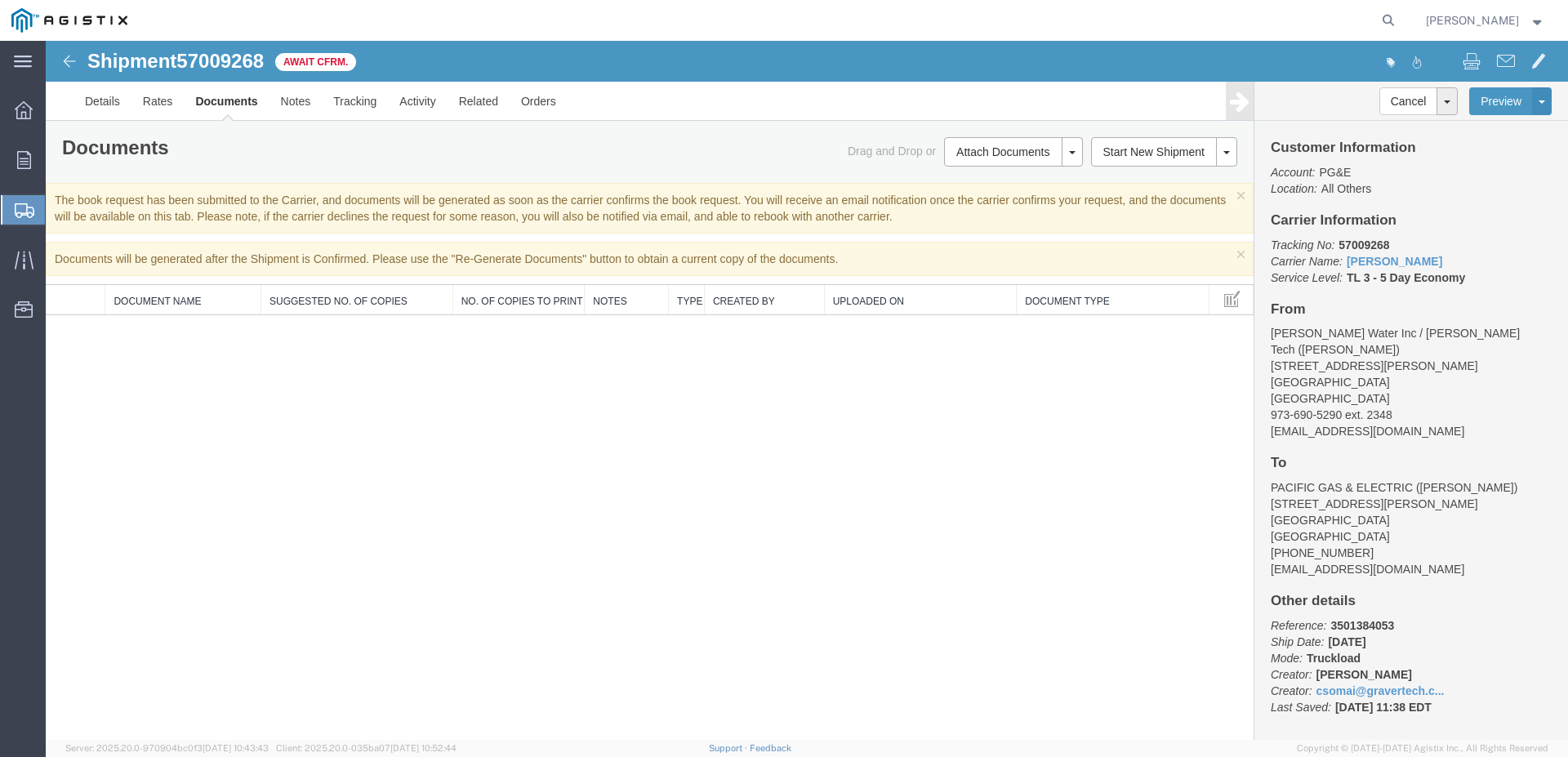
scroll to position [8, 0]
